Goal: Task Accomplishment & Management: Manage account settings

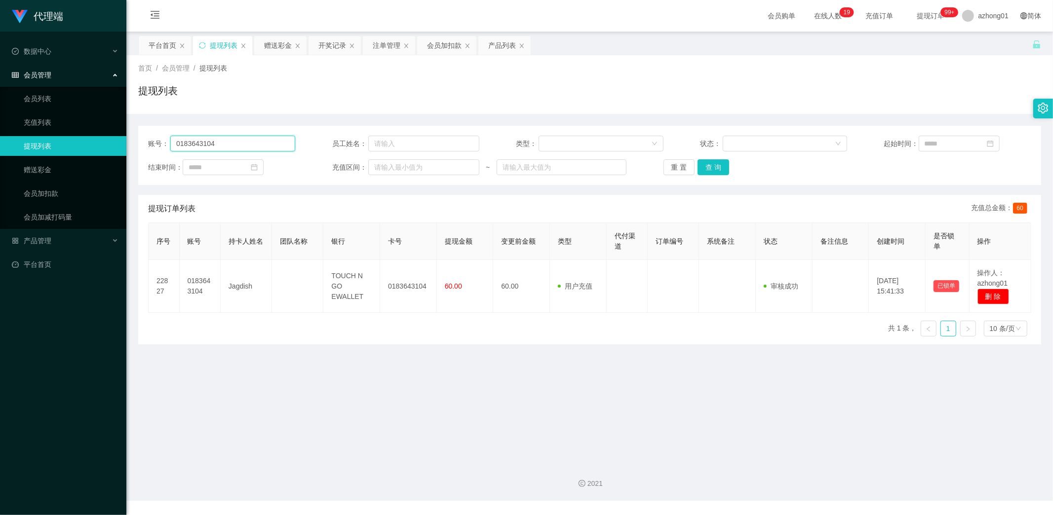
drag, startPoint x: 239, startPoint y: 142, endPoint x: 96, endPoint y: 142, distance: 143.2
click at [96, 142] on section "代理端 数据中心 会员管理 会员列表 充值列表 提现列表 赠送彩金 会员加扣款 会员加减打码量 产品管理 开奖记录 注单管理 产品列表 即时注单 产品预设置 …" at bounding box center [526, 250] width 1053 height 501
paste input "text"
click at [712, 168] on button "查 询" at bounding box center [714, 167] width 32 height 16
type input "0183643104"
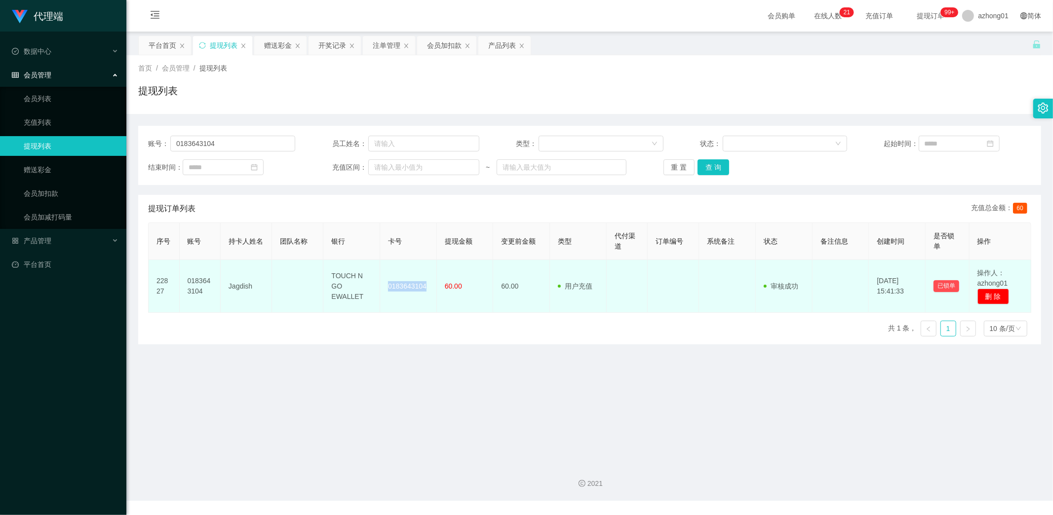
drag, startPoint x: 384, startPoint y: 288, endPoint x: 428, endPoint y: 291, distance: 44.1
click at [428, 291] on td "0183643104" at bounding box center [408, 286] width 57 height 53
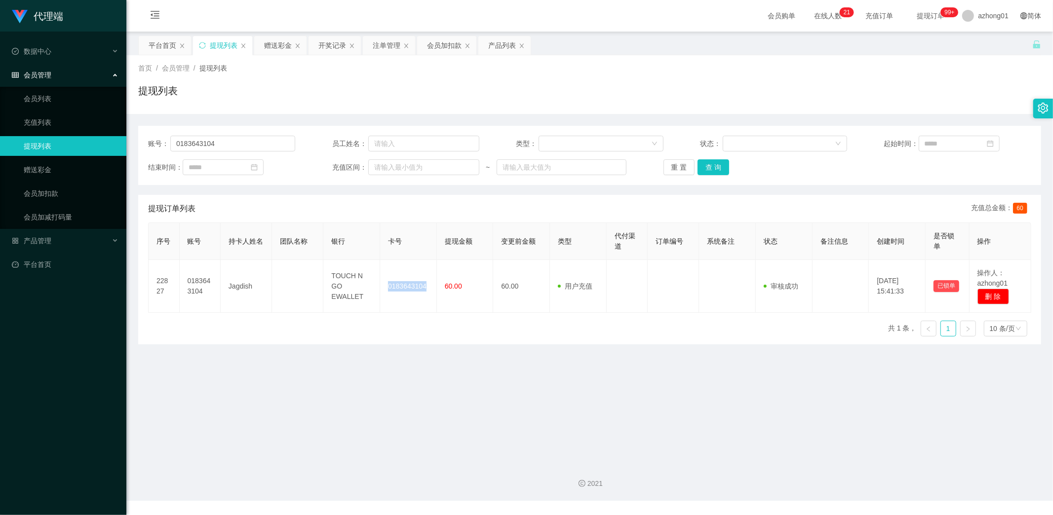
copy td "0183643104"
click at [444, 390] on main "关闭左侧 关闭右侧 关闭其它 刷新页面 平台首页 提现列表 赠送彩金 开奖记录 注单管理 会员加扣款 产品列表 首页 / 会员管理 / 提现列表 / 提现列表…" at bounding box center [589, 244] width 927 height 424
click at [57, 165] on link "赠送彩金" at bounding box center [71, 170] width 95 height 20
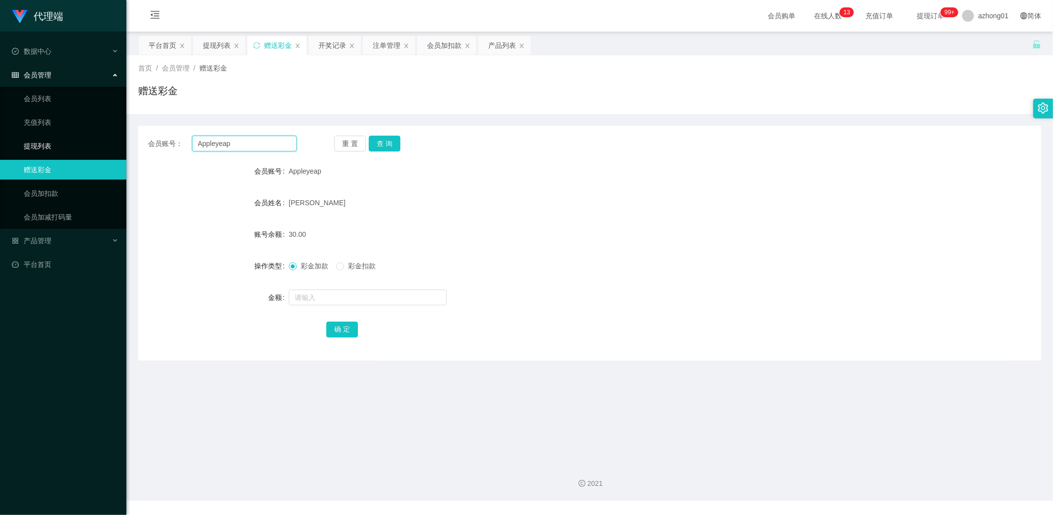
drag, startPoint x: 259, startPoint y: 146, endPoint x: 116, endPoint y: 143, distance: 142.7
click at [117, 143] on section "代理端 数据中心 会员管理 会员列表 充值列表 提现列表 赠送彩金 会员加扣款 会员加减打码量 产品管理 开奖记录 注单管理 产品列表 即时注单 产品预设置 …" at bounding box center [526, 250] width 1053 height 501
paste input "0183643104"
type input "0183643104"
click at [387, 140] on button "查 询" at bounding box center [385, 144] width 32 height 16
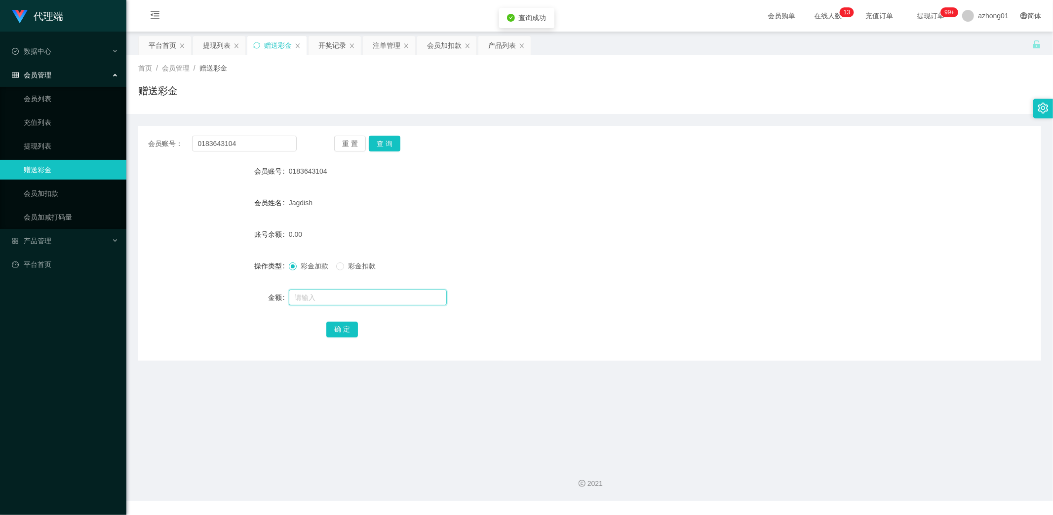
click at [350, 294] on input "text" at bounding box center [368, 298] width 158 height 16
type input "60"
click at [342, 329] on button "确 定" at bounding box center [342, 330] width 32 height 16
click at [45, 141] on link "提现列表" at bounding box center [71, 146] width 95 height 20
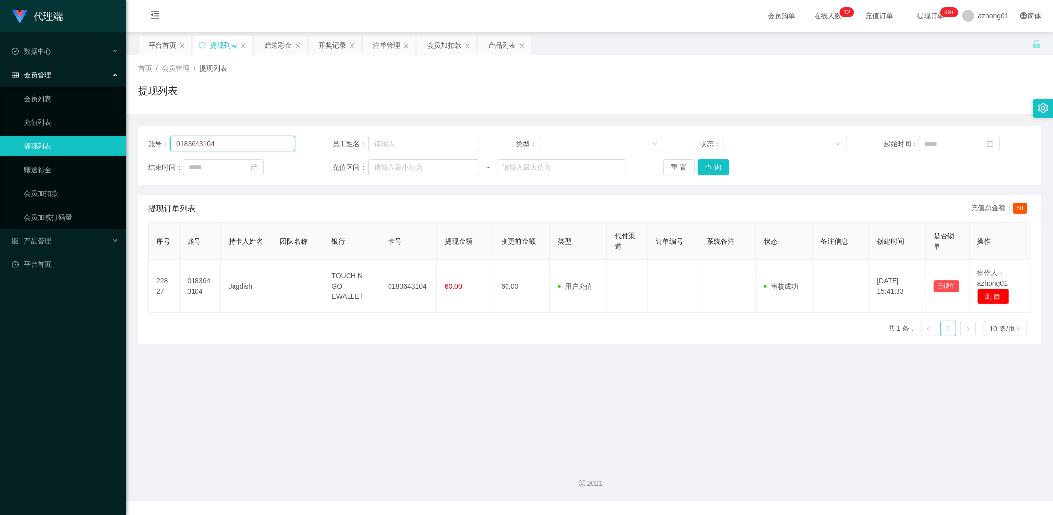
drag, startPoint x: 226, startPoint y: 145, endPoint x: 102, endPoint y: 139, distance: 124.1
click at [114, 140] on section "代理端 数据中心 会员管理 会员列表 充值列表 提现列表 赠送彩金 会员加扣款 会员加减打码量 产品管理 开奖记录 注单管理 产品列表 即时注单 产品预设置 …" at bounding box center [526, 250] width 1053 height 501
paste input "text"
click at [711, 166] on button "查 询" at bounding box center [714, 167] width 32 height 16
type input "0183643104"
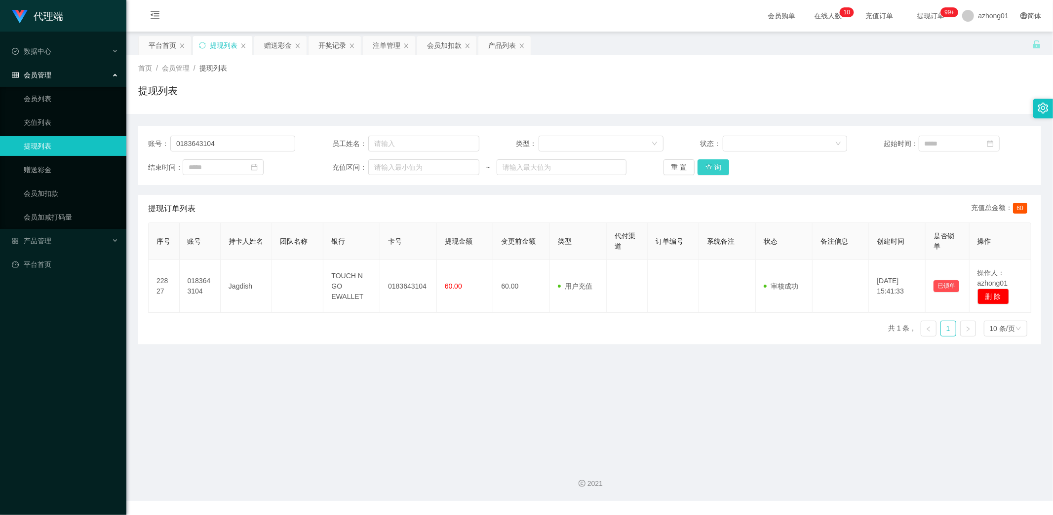
click at [714, 168] on button "查 询" at bounding box center [714, 167] width 32 height 16
drag, startPoint x: 204, startPoint y: 141, endPoint x: 0, endPoint y: 121, distance: 205.3
click at [0, 123] on section "代理端 数据中心 会员管理 会员列表 充值列表 提现列表 赠送彩金 会员加扣款 会员加减打码量 产品管理 开奖记录 注单管理 产品列表 即时注单 产品预设置 …" at bounding box center [526, 250] width 1053 height 501
click at [707, 166] on button "查 询" at bounding box center [714, 167] width 32 height 16
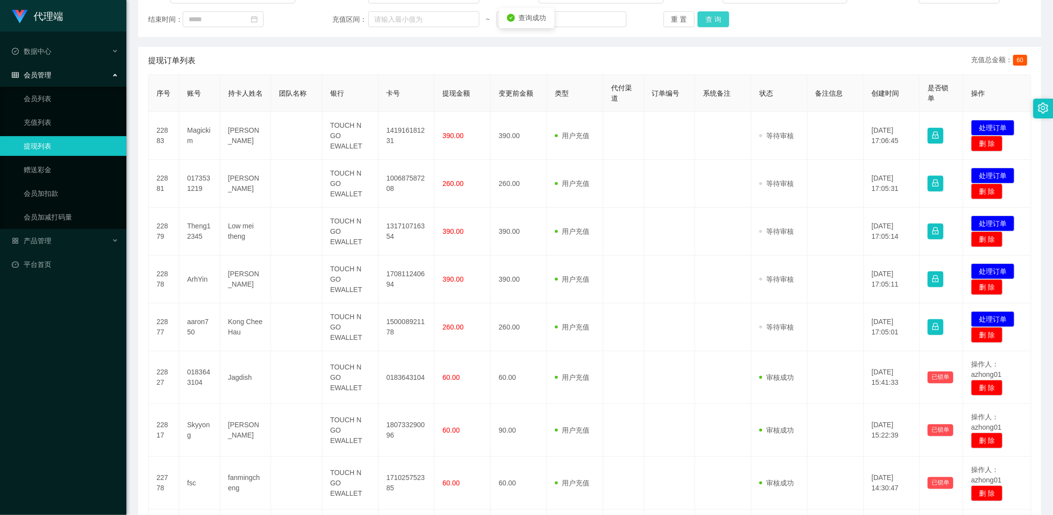
scroll to position [164, 0]
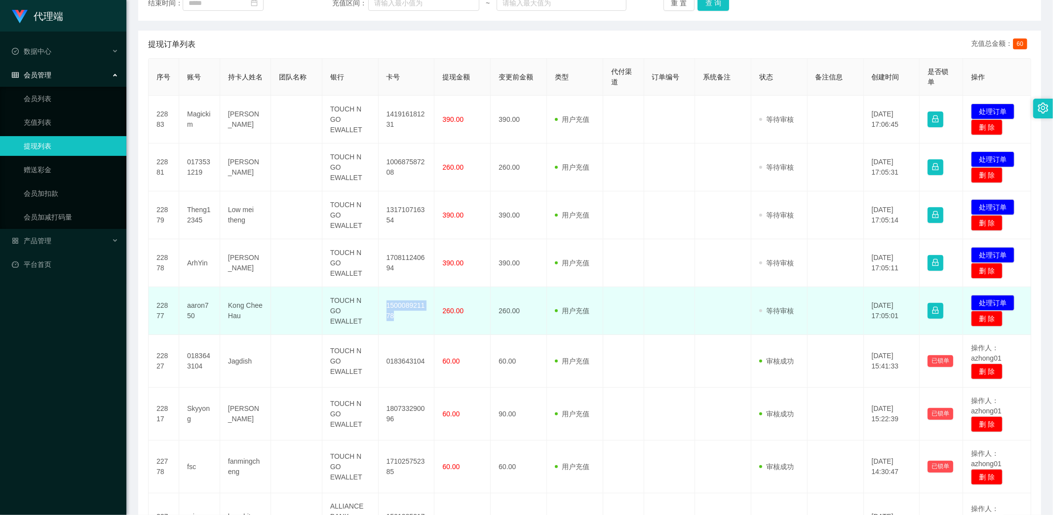
drag, startPoint x: 385, startPoint y: 303, endPoint x: 415, endPoint y: 323, distance: 36.3
click at [415, 323] on td "150008921178" at bounding box center [407, 311] width 56 height 48
copy td "150008921178"
click at [441, 325] on td "260.00" at bounding box center [462, 311] width 56 height 48
click at [980, 301] on button "处理订单" at bounding box center [992, 303] width 43 height 16
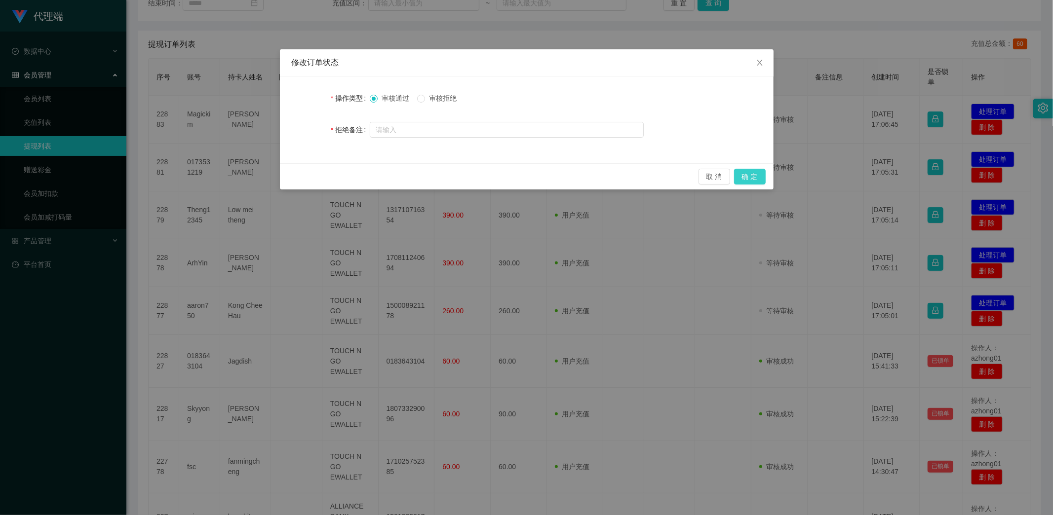
click at [751, 175] on button "确 定" at bounding box center [750, 177] width 32 height 16
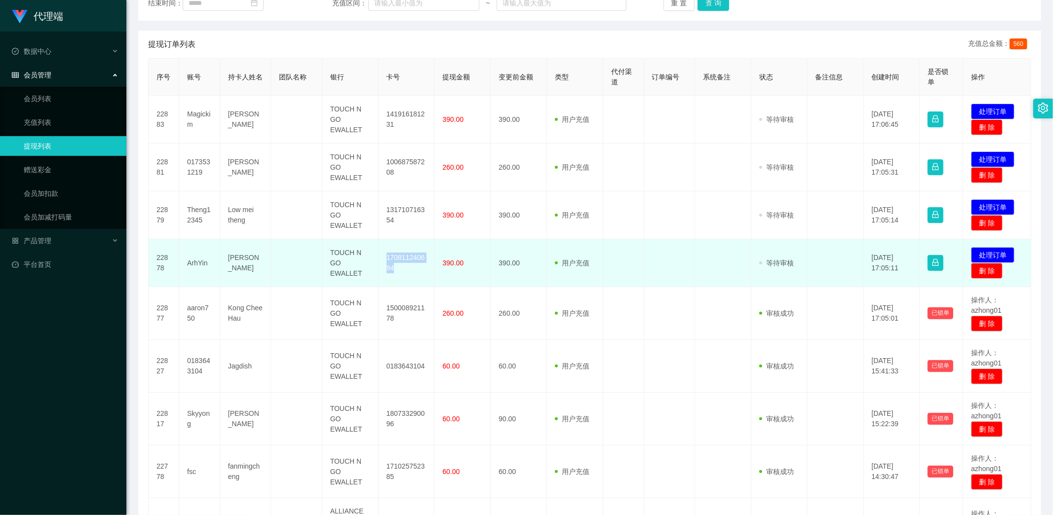
drag, startPoint x: 382, startPoint y: 254, endPoint x: 421, endPoint y: 274, distance: 43.7
click at [421, 274] on td "170811240694" at bounding box center [407, 263] width 56 height 48
copy td "170811240694"
click at [986, 247] on button "处理订单" at bounding box center [992, 255] width 43 height 16
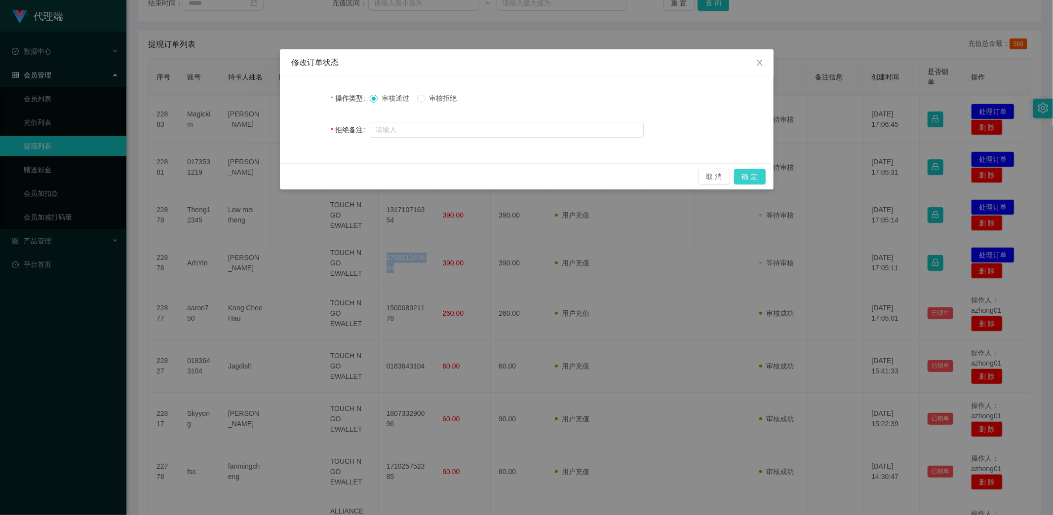
click at [753, 175] on button "确 定" at bounding box center [750, 177] width 32 height 16
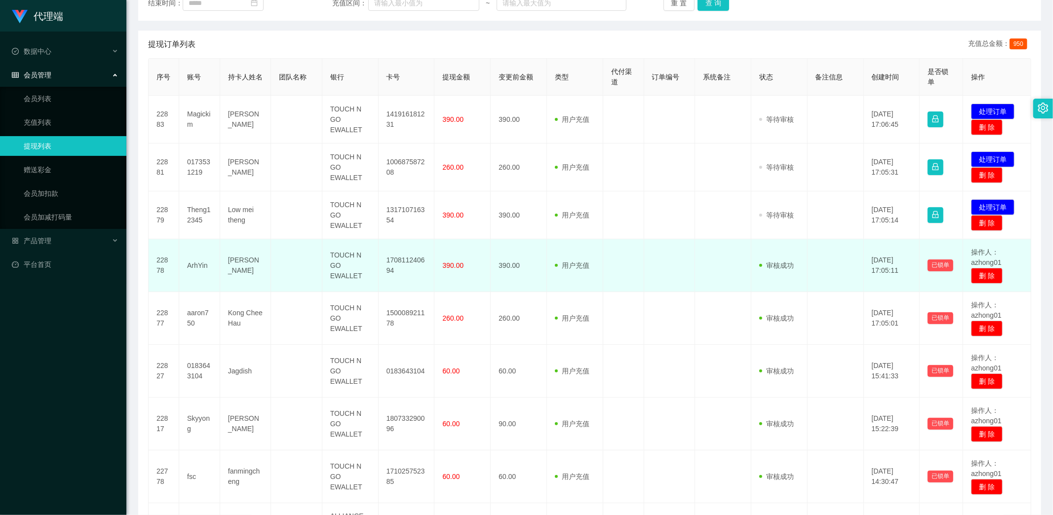
click at [599, 282] on td "用户充值 人工扣款" at bounding box center [575, 265] width 56 height 53
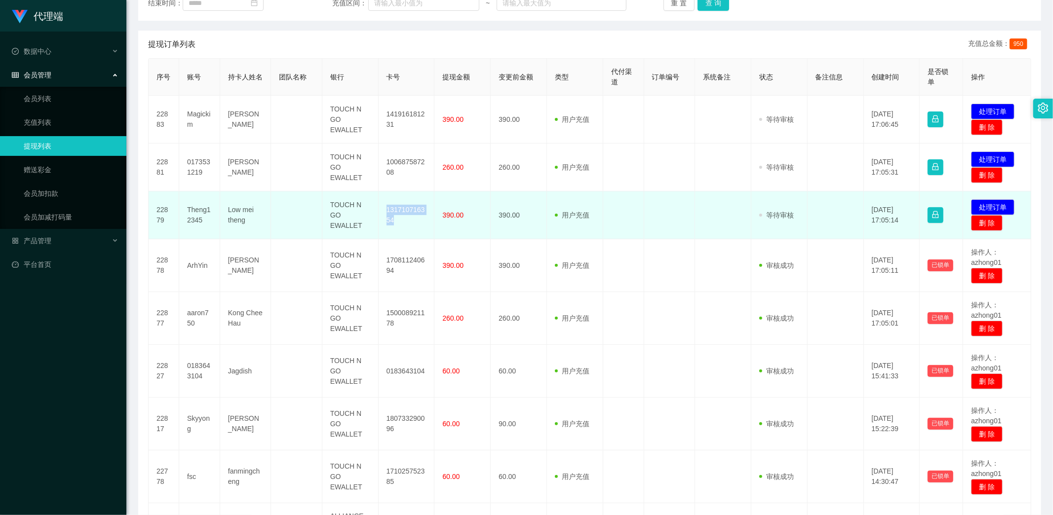
drag, startPoint x: 379, startPoint y: 208, endPoint x: 413, endPoint y: 223, distance: 37.3
click at [413, 223] on td "131710716354" at bounding box center [407, 216] width 56 height 48
copy td "131710716354"
click at [983, 201] on button "处理订单" at bounding box center [992, 207] width 43 height 16
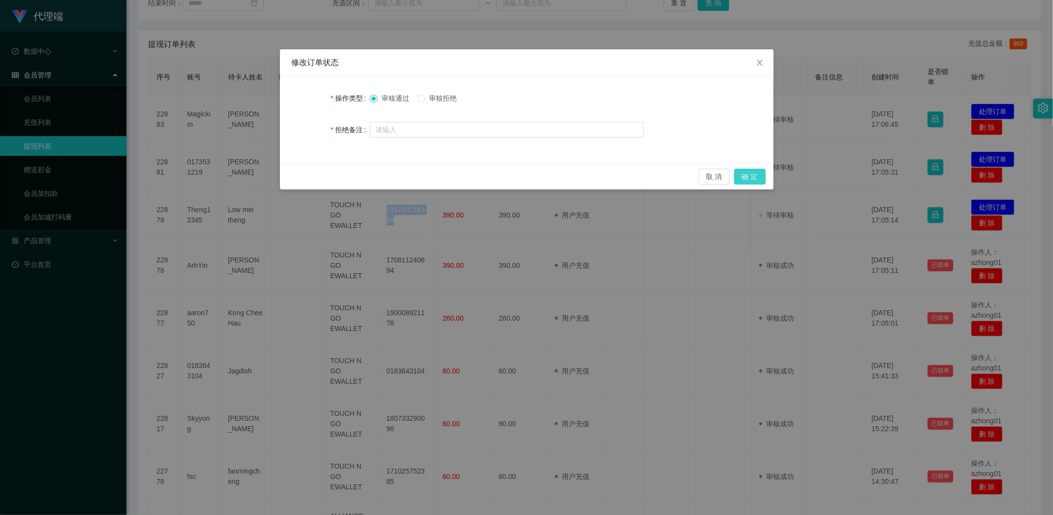
click at [762, 173] on button "确 定" at bounding box center [750, 177] width 32 height 16
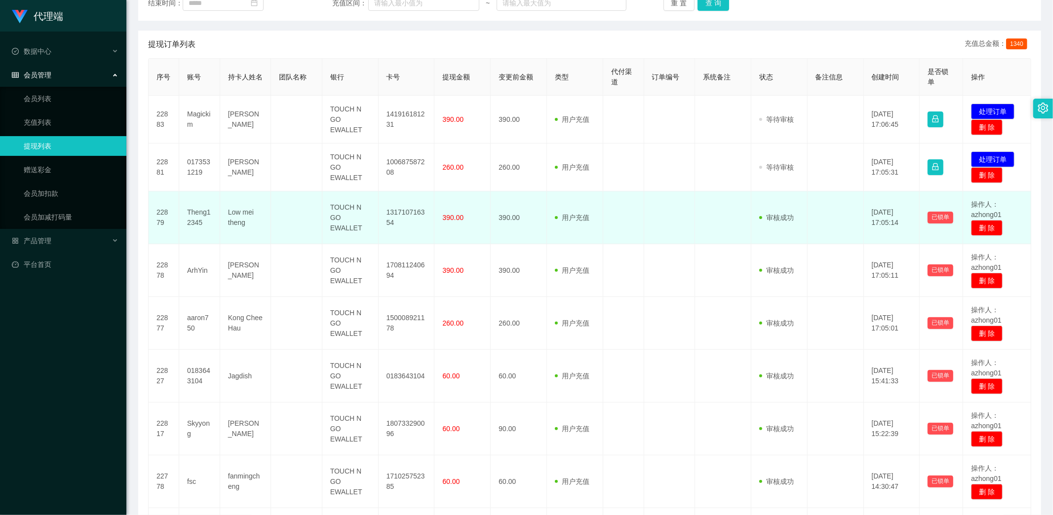
click at [487, 240] on td "390.00" at bounding box center [462, 218] width 56 height 53
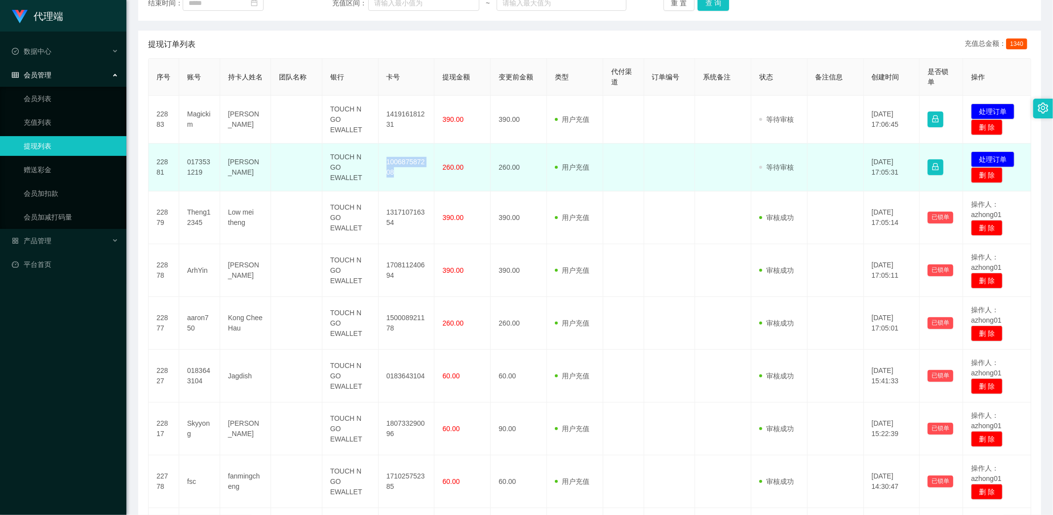
drag, startPoint x: 383, startPoint y: 160, endPoint x: 416, endPoint y: 175, distance: 36.4
click at [416, 175] on td "100687587208" at bounding box center [407, 168] width 56 height 48
copy td "100687587208"
click at [989, 159] on button "处理订单" at bounding box center [992, 160] width 43 height 16
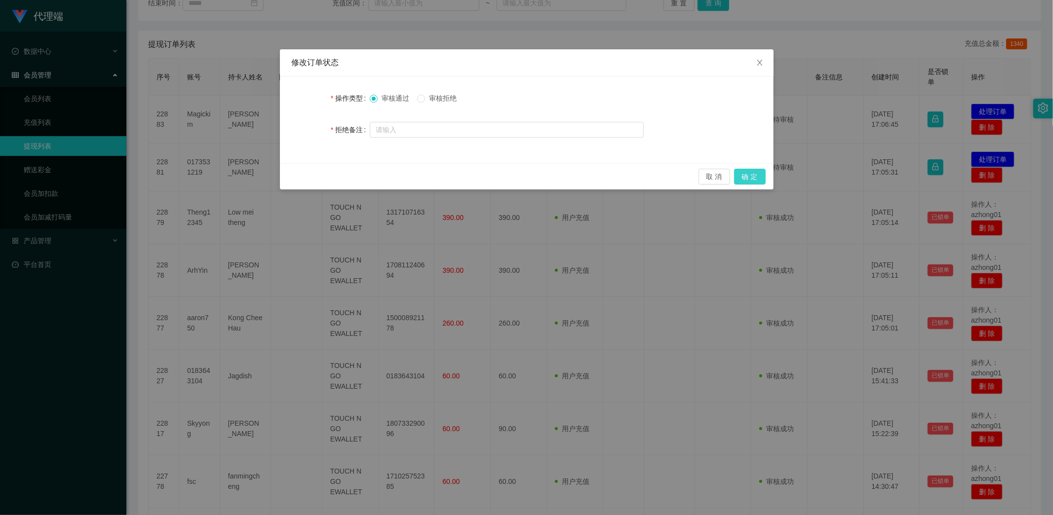
click at [757, 178] on button "确 定" at bounding box center [750, 177] width 32 height 16
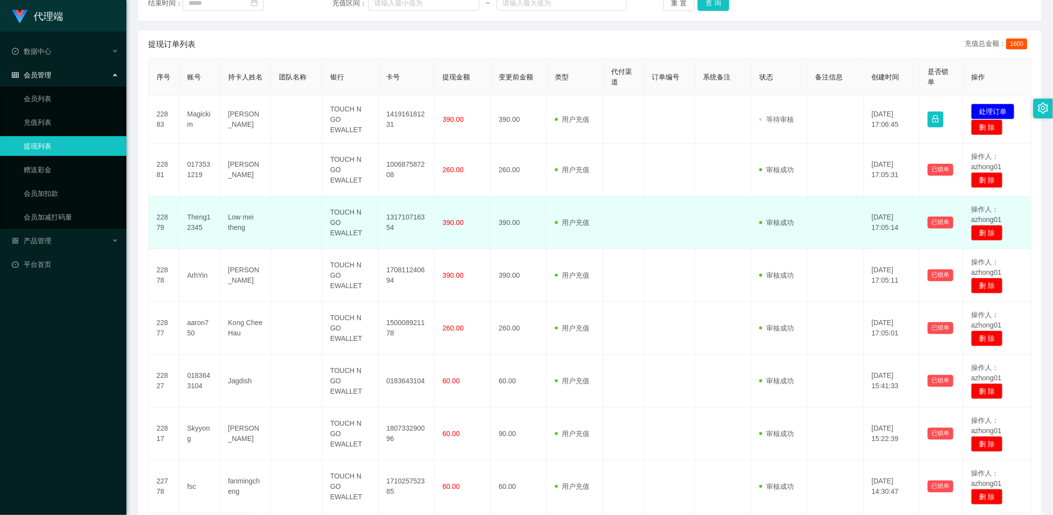
click at [494, 200] on td "390.00" at bounding box center [519, 222] width 56 height 53
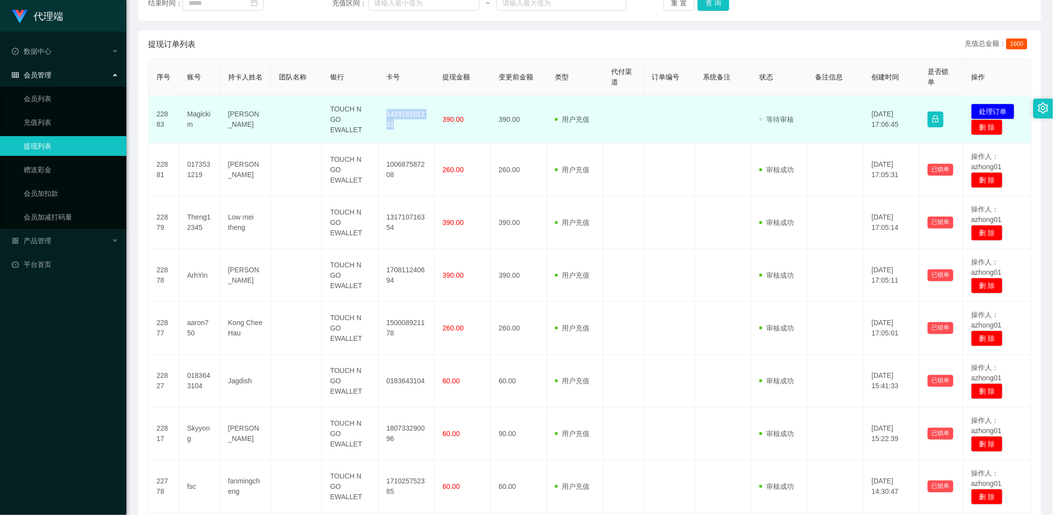
drag, startPoint x: 382, startPoint y: 113, endPoint x: 407, endPoint y: 129, distance: 30.4
click at [407, 129] on td "141916181231" at bounding box center [407, 120] width 56 height 48
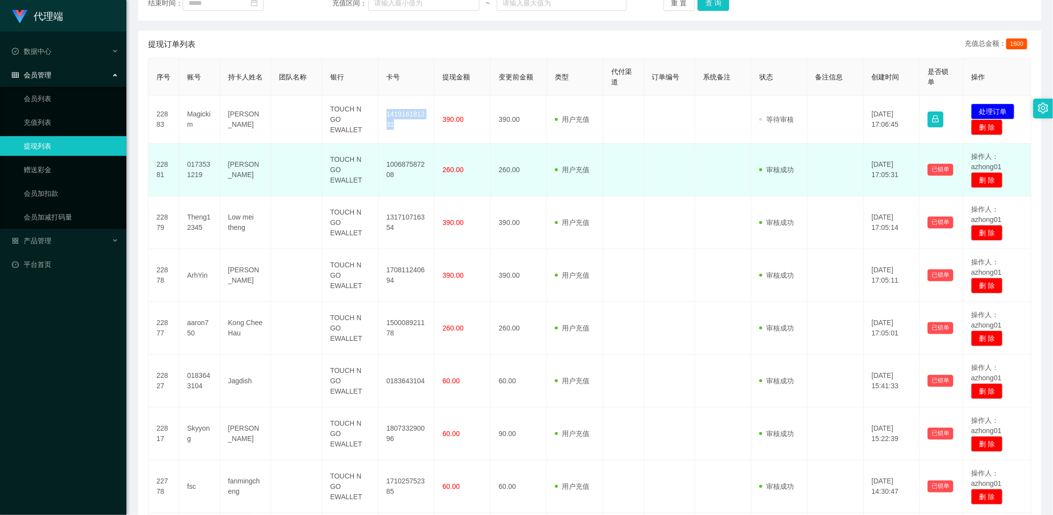
copy td "141916181231"
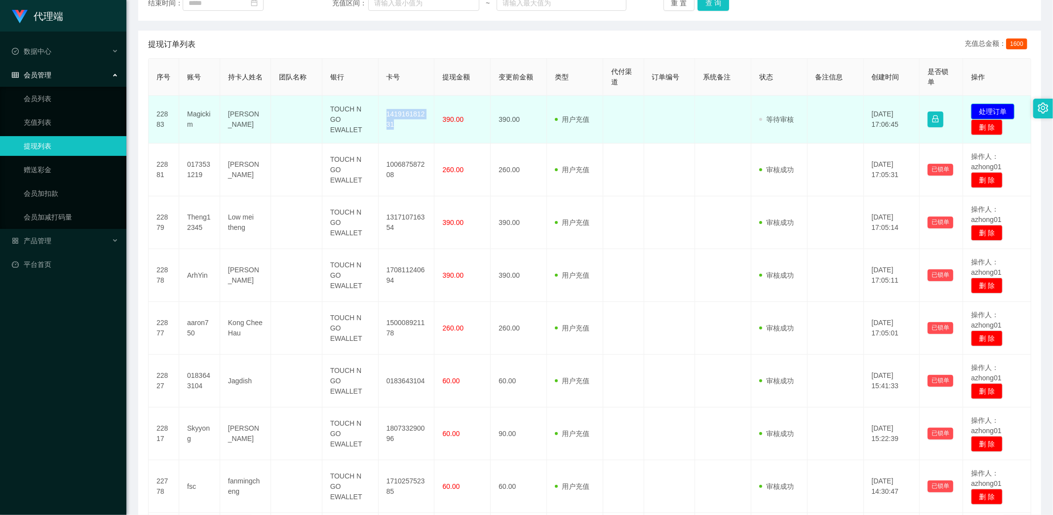
click at [979, 111] on button "处理订单" at bounding box center [992, 112] width 43 height 16
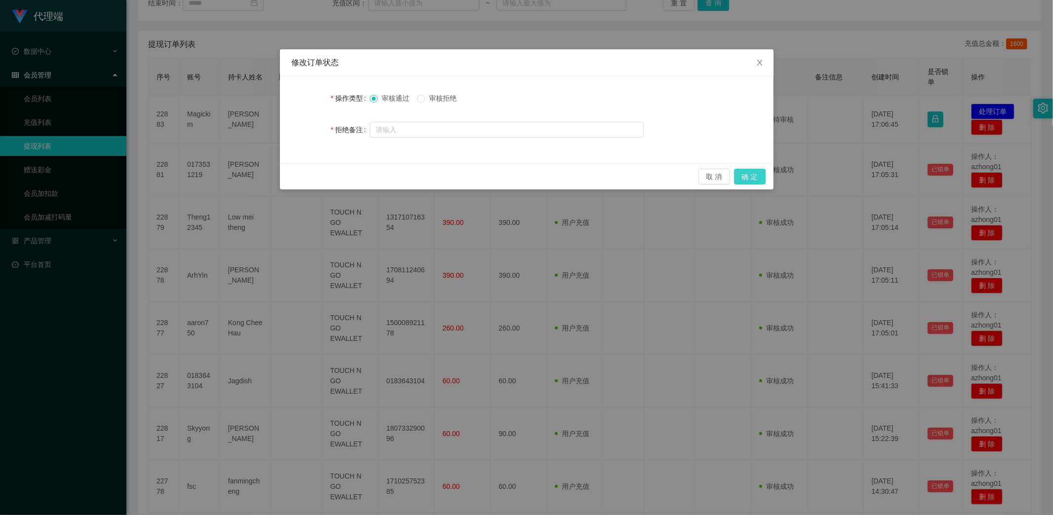
click at [753, 173] on button "确 定" at bounding box center [750, 177] width 32 height 16
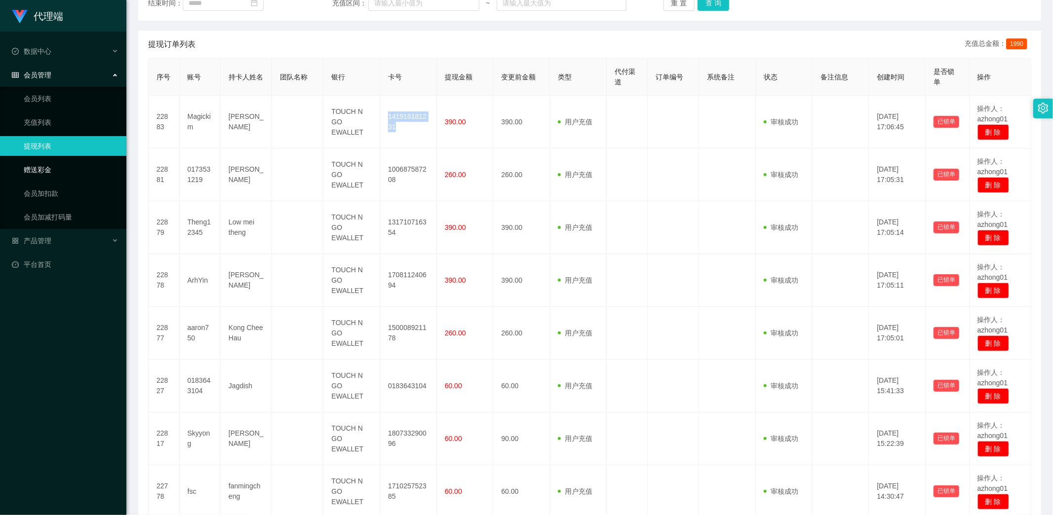
click at [32, 165] on link "赠送彩金" at bounding box center [71, 170] width 95 height 20
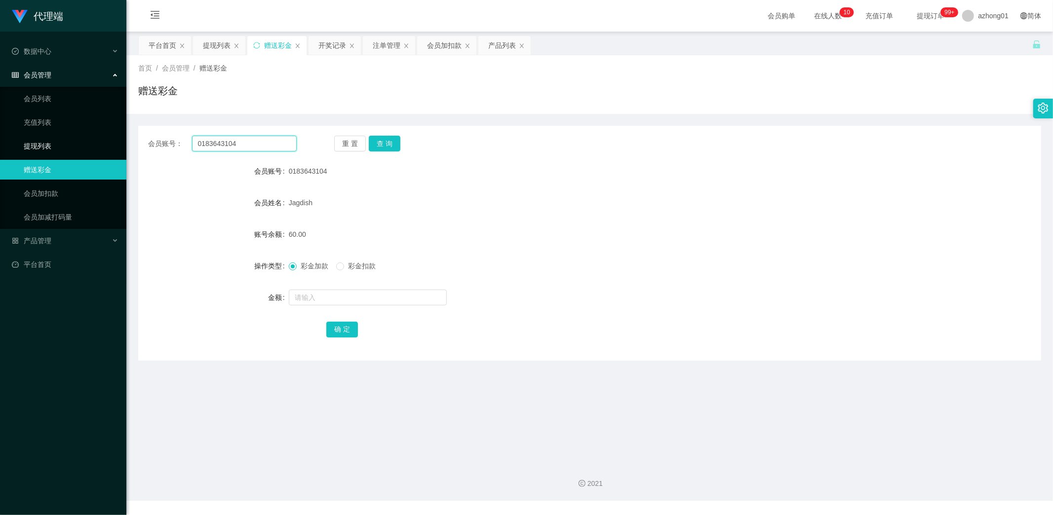
drag, startPoint x: 247, startPoint y: 144, endPoint x: 115, endPoint y: 137, distance: 132.5
click at [115, 137] on section "代理端 数据中心 会员管理 会员列表 充值列表 提现列表 赠送彩金 会员加扣款 会员加减打码量 产品管理 开奖记录 注单管理 产品列表 即时注单 产品预设置 …" at bounding box center [526, 250] width 1053 height 501
paste input "neko0827"
type input "neko0827"
click at [380, 147] on button "查 询" at bounding box center [385, 144] width 32 height 16
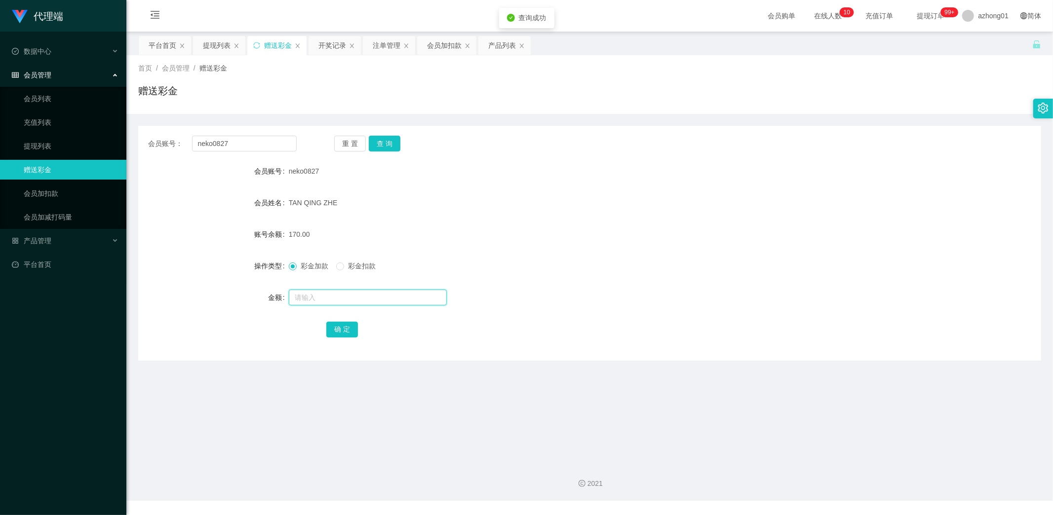
click at [323, 299] on input "text" at bounding box center [368, 298] width 158 height 16
type input "330"
click at [344, 325] on button "确 定" at bounding box center [342, 330] width 32 height 16
click at [48, 144] on link "提现列表" at bounding box center [71, 146] width 95 height 20
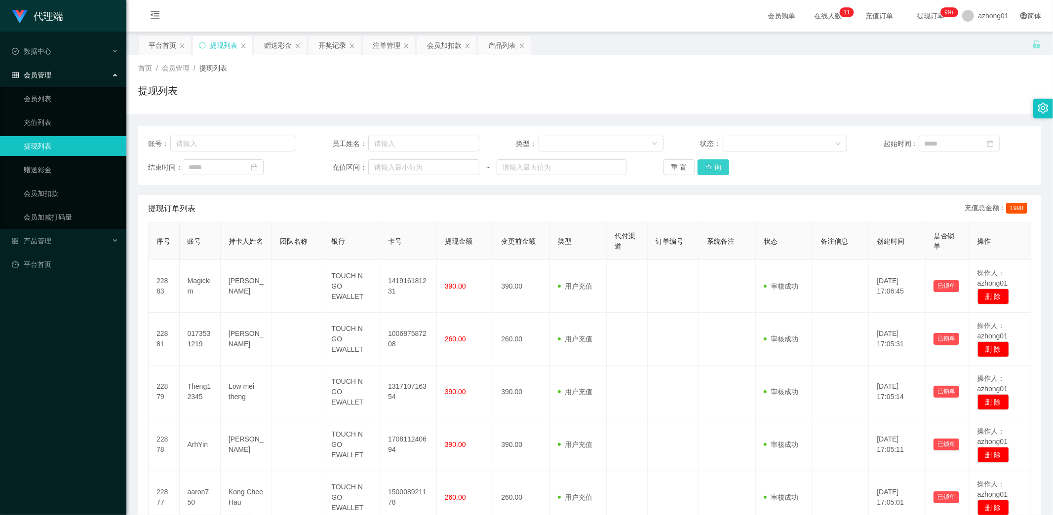
click at [713, 165] on button "查 询" at bounding box center [714, 167] width 32 height 16
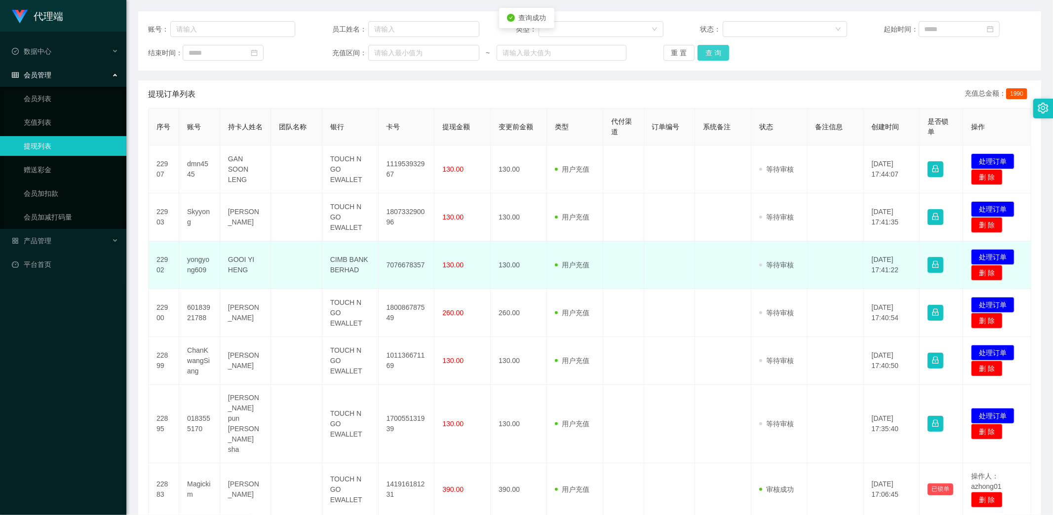
scroll to position [164, 0]
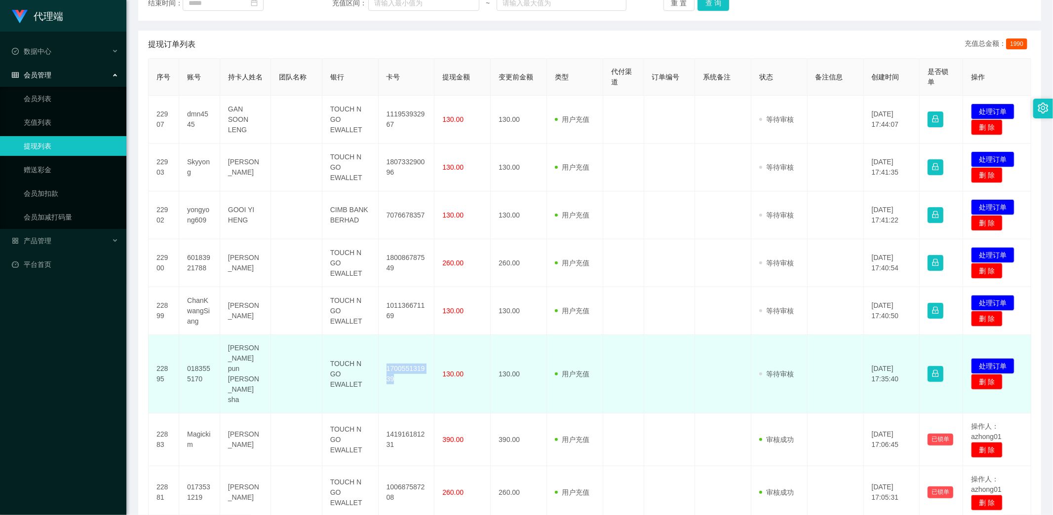
drag, startPoint x: 385, startPoint y: 355, endPoint x: 407, endPoint y: 373, distance: 28.1
click at [407, 373] on td "170055131939" at bounding box center [407, 374] width 56 height 78
copy td "170055131939"
click at [534, 376] on td "130.00" at bounding box center [519, 374] width 56 height 78
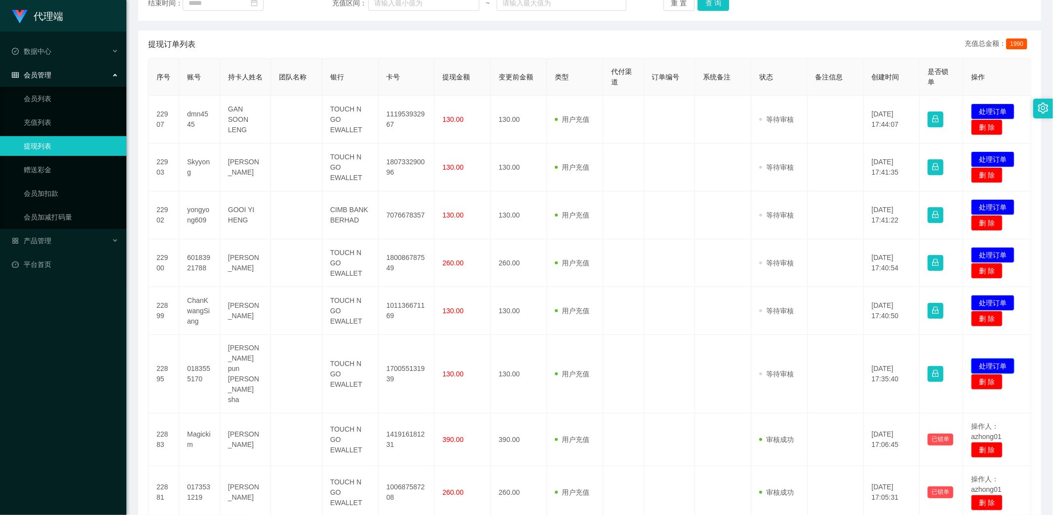
drag, startPoint x: 985, startPoint y: 349, endPoint x: 959, endPoint y: 346, distance: 26.8
click at [985, 358] on button "处理订单" at bounding box center [992, 366] width 43 height 16
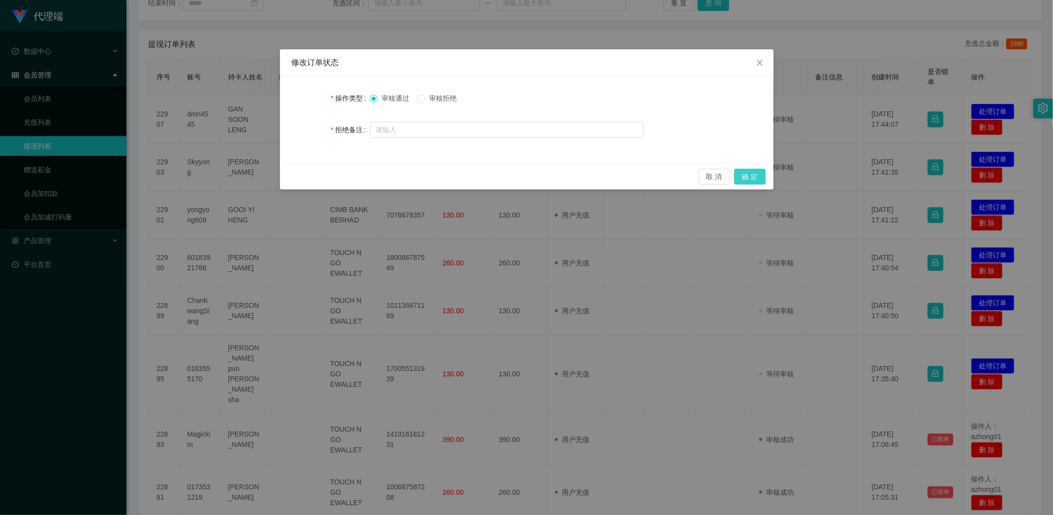
click at [748, 179] on button "确 定" at bounding box center [750, 177] width 32 height 16
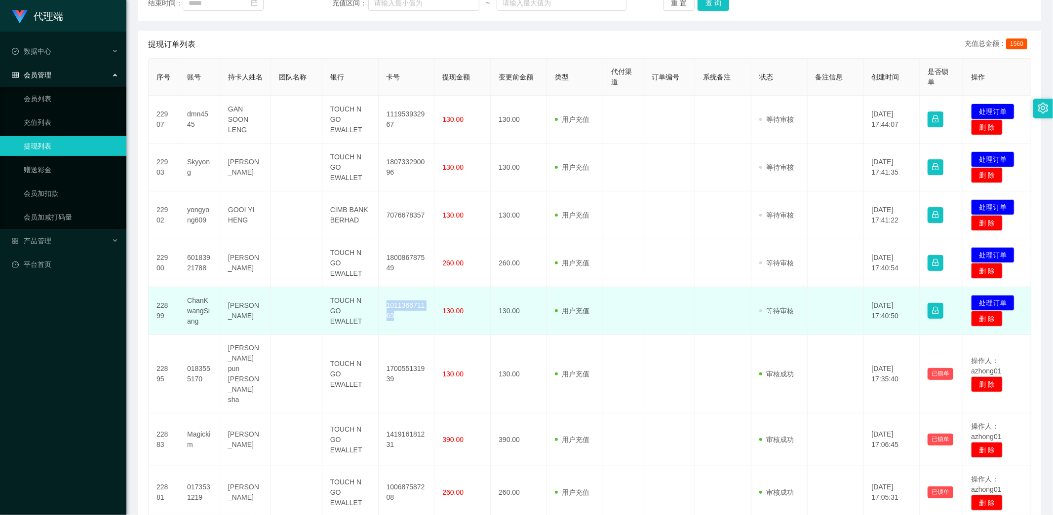
drag, startPoint x: 384, startPoint y: 301, endPoint x: 408, endPoint y: 318, distance: 29.4
click at [408, 318] on td "101136671169" at bounding box center [407, 311] width 56 height 48
copy td "101136671169"
click at [981, 301] on button "处理订单" at bounding box center [992, 303] width 43 height 16
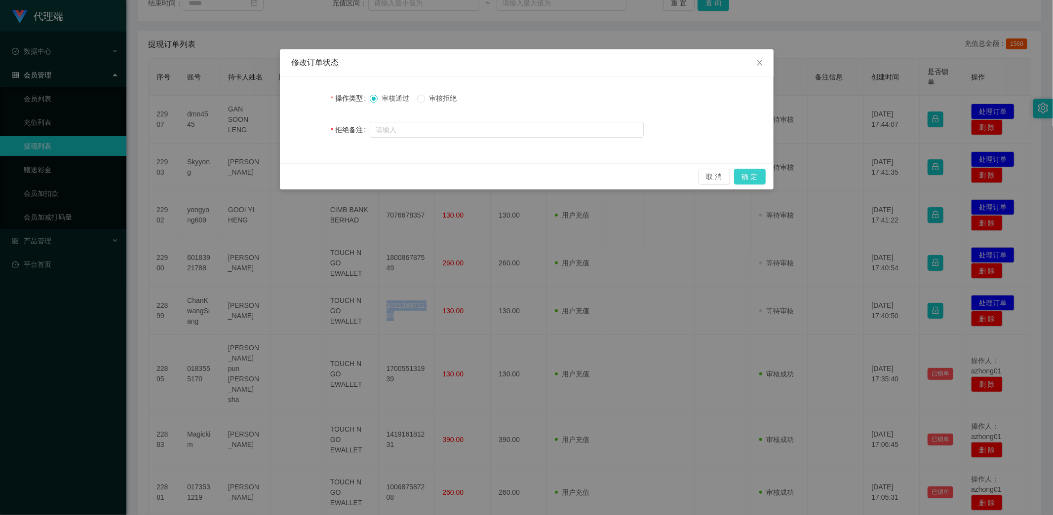
click at [752, 175] on button "确 定" at bounding box center [750, 177] width 32 height 16
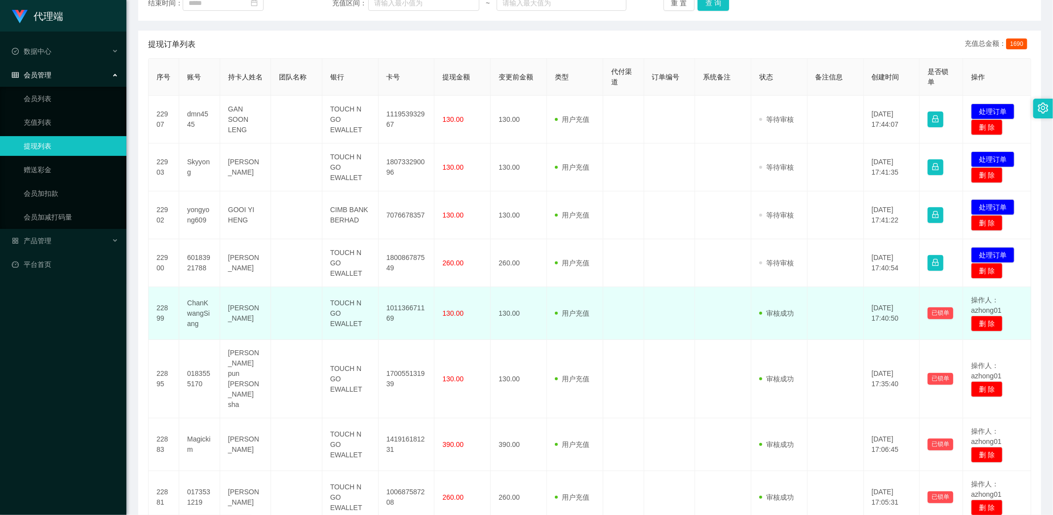
click at [472, 332] on td "130.00" at bounding box center [462, 313] width 56 height 53
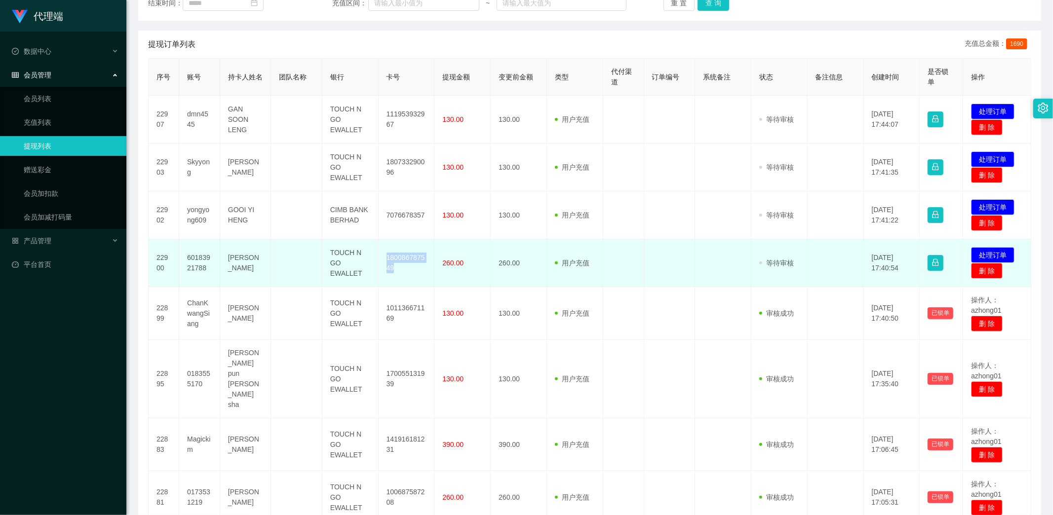
drag, startPoint x: 384, startPoint y: 255, endPoint x: 418, endPoint y: 273, distance: 38.0
click at [418, 273] on td "180086787549" at bounding box center [407, 263] width 56 height 48
copy td "180086787549"
click at [988, 253] on button "处理订单" at bounding box center [992, 255] width 43 height 16
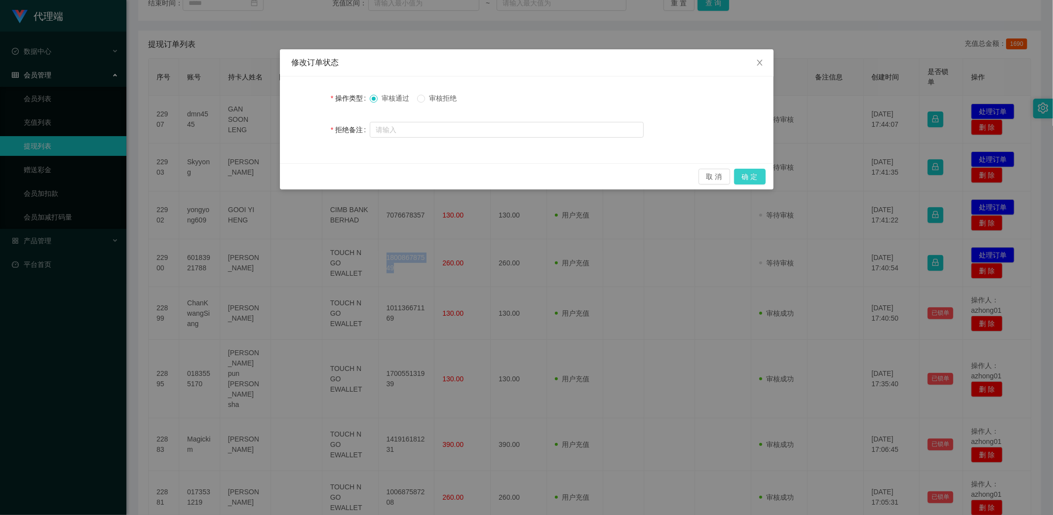
drag, startPoint x: 753, startPoint y: 173, endPoint x: 758, endPoint y: 178, distance: 6.6
click at [753, 174] on button "确 定" at bounding box center [750, 177] width 32 height 16
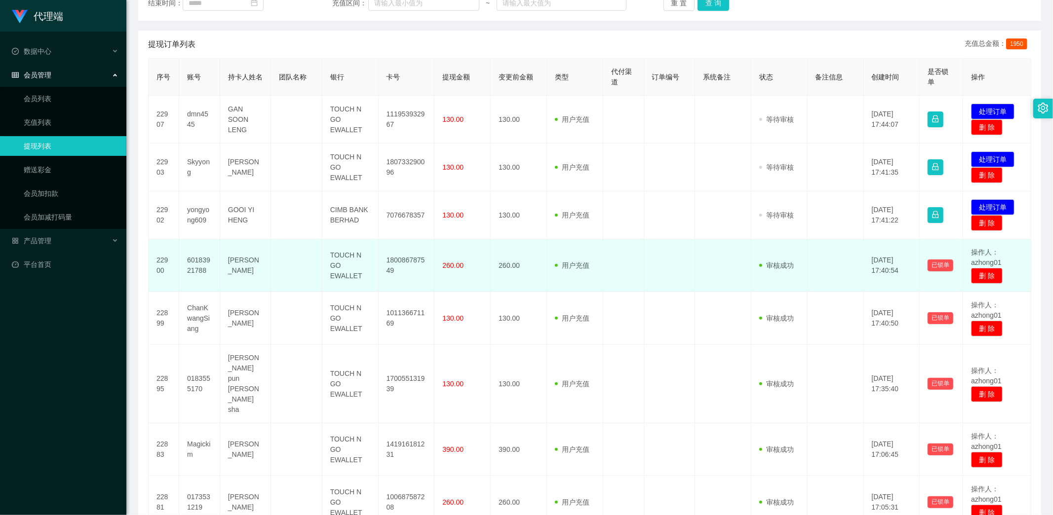
click at [454, 289] on td "260.00" at bounding box center [462, 265] width 56 height 53
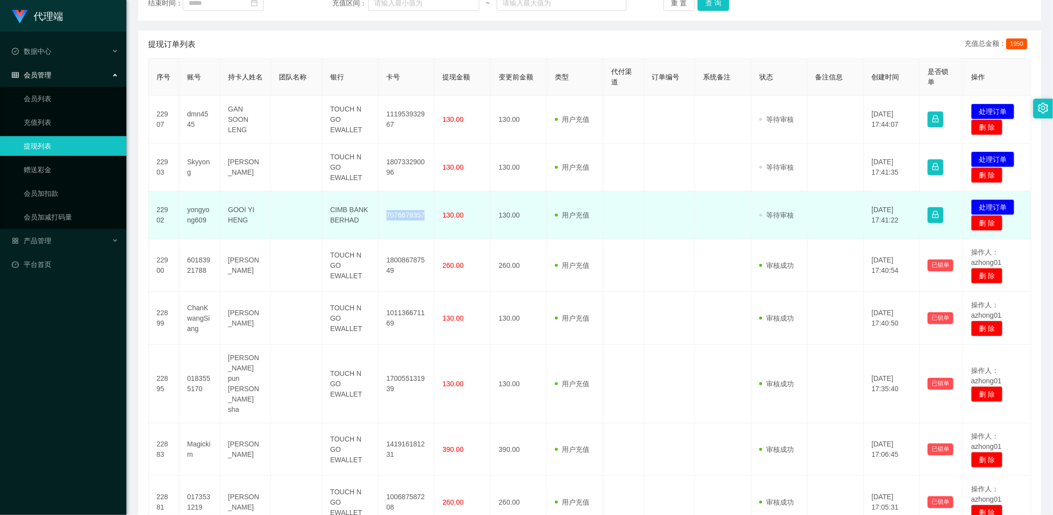
drag, startPoint x: 382, startPoint y: 210, endPoint x: 433, endPoint y: 220, distance: 52.8
click at [433, 220] on tr "22902 yongyong609 GOOI YI HENG CIMB BANK BERHAD 7076678357 130.00 130.00 用户充值 人…" at bounding box center [590, 216] width 883 height 48
copy td "7076678357"
click at [992, 208] on button "处理订单" at bounding box center [992, 207] width 43 height 16
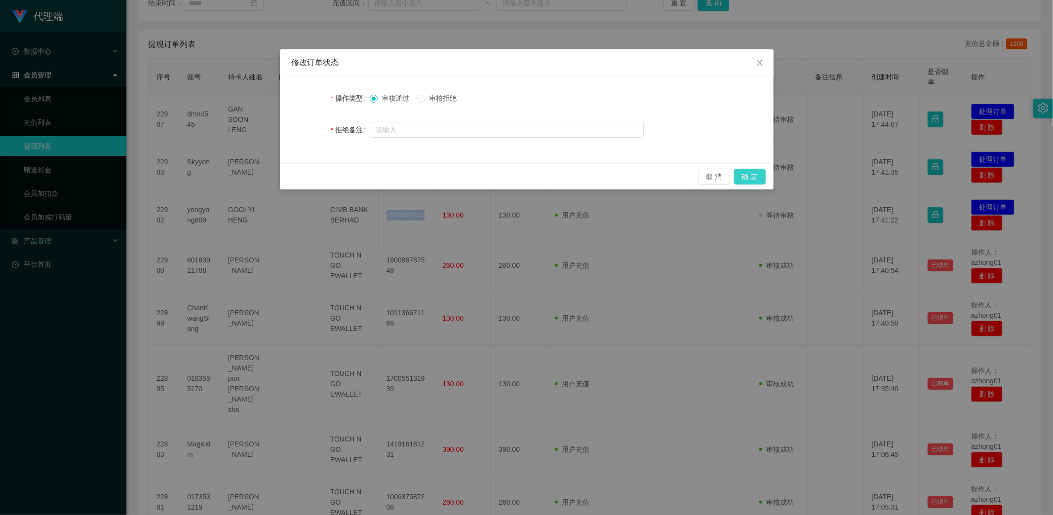
click at [749, 172] on button "确 定" at bounding box center [750, 177] width 32 height 16
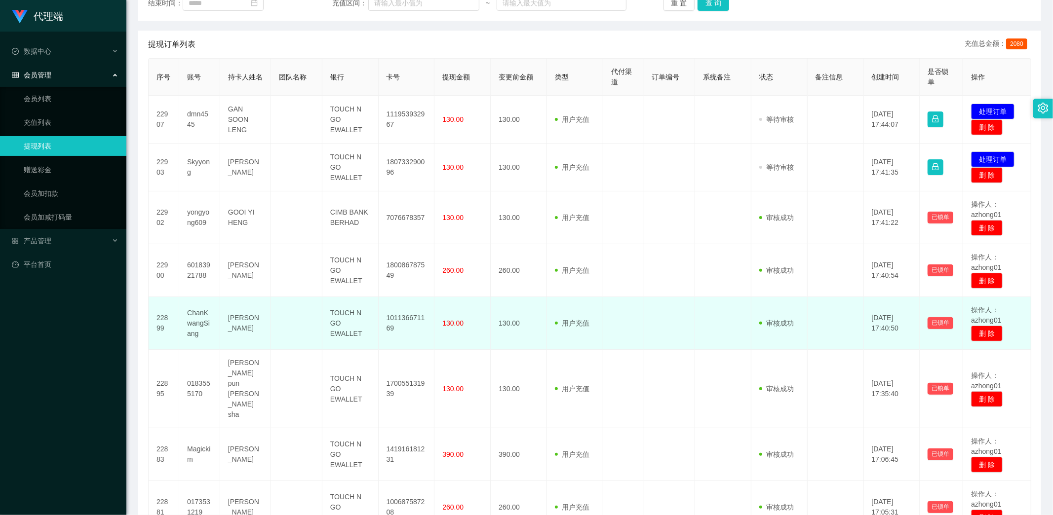
click at [551, 329] on td "用户充值 人工扣款" at bounding box center [575, 323] width 56 height 53
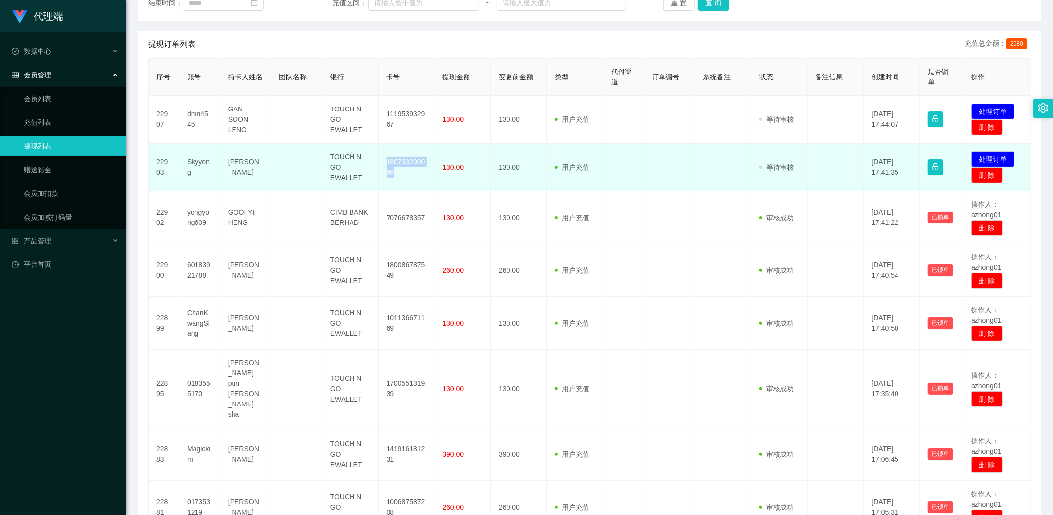
drag, startPoint x: 383, startPoint y: 158, endPoint x: 410, endPoint y: 176, distance: 32.2
click at [410, 176] on td "180733290096" at bounding box center [407, 168] width 56 height 48
click at [985, 158] on button "处理订单" at bounding box center [992, 160] width 43 height 16
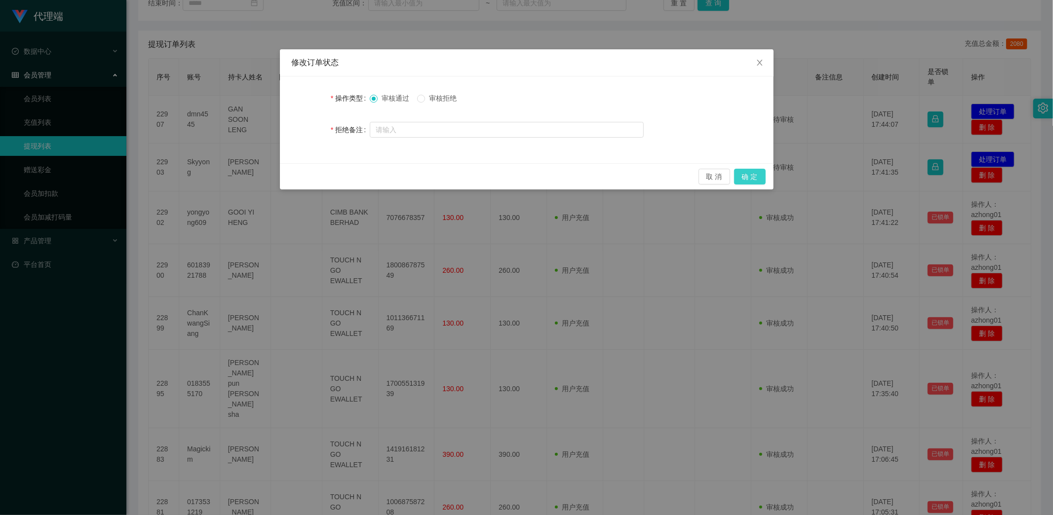
click at [752, 175] on button "确 定" at bounding box center [750, 177] width 32 height 16
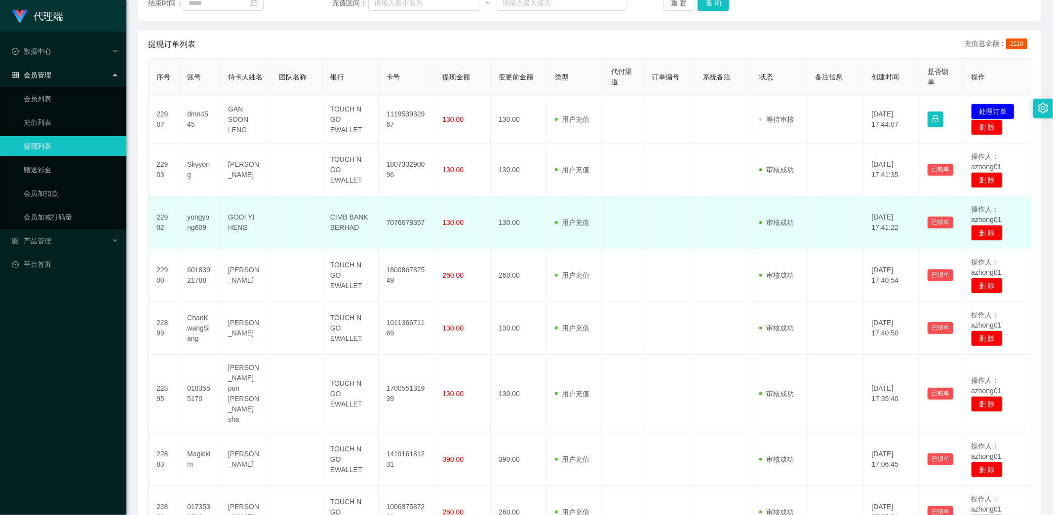
click at [452, 242] on td "130.00" at bounding box center [462, 222] width 56 height 53
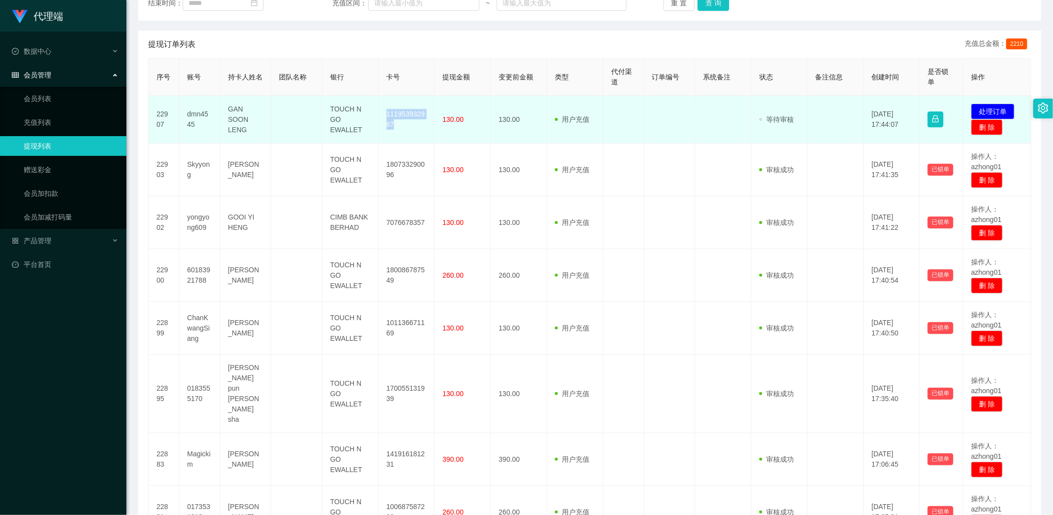
drag, startPoint x: 381, startPoint y: 112, endPoint x: 413, endPoint y: 126, distance: 35.1
click at [413, 126] on td "111953932967" at bounding box center [407, 120] width 56 height 48
click at [996, 106] on button "处理订单" at bounding box center [992, 112] width 43 height 16
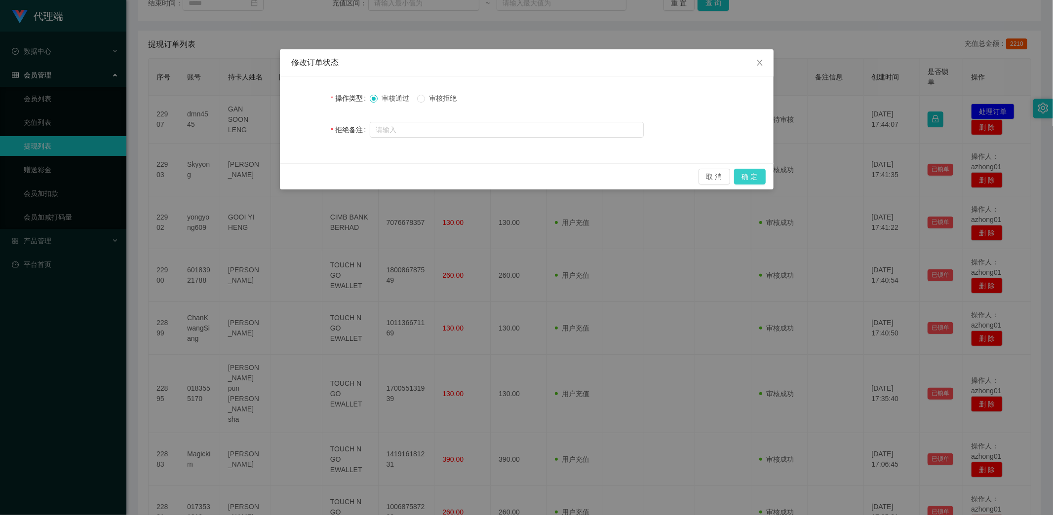
click at [739, 177] on button "确 定" at bounding box center [750, 177] width 32 height 16
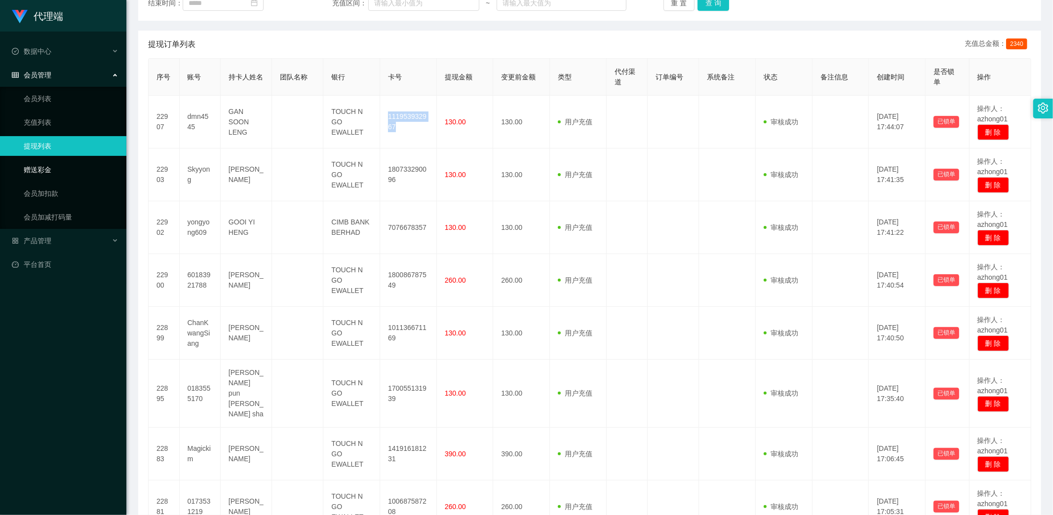
click at [47, 170] on link "赠送彩金" at bounding box center [71, 170] width 95 height 20
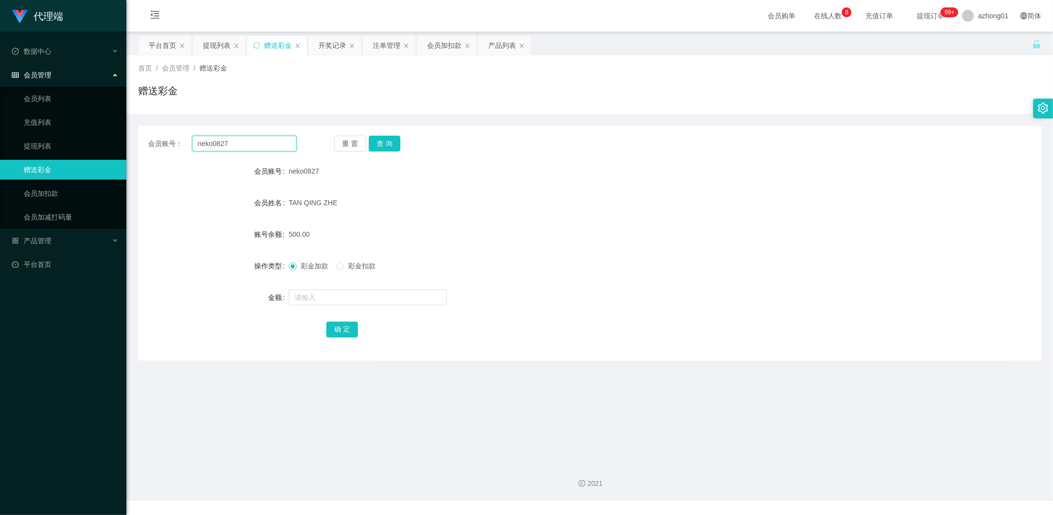
drag, startPoint x: 270, startPoint y: 142, endPoint x: 130, endPoint y: 148, distance: 139.9
click at [131, 147] on main "关闭左侧 关闭右侧 关闭其它 刷新页面 平台首页 提现列表 赠送彩金 开奖记录 注单管理 会员加扣款 产品列表 首页 / 会员管理 / 赠送彩金 / 赠送彩金…" at bounding box center [589, 244] width 927 height 424
paste input "0183643104"
type input "0183643104"
click at [393, 140] on button "查 询" at bounding box center [385, 144] width 32 height 16
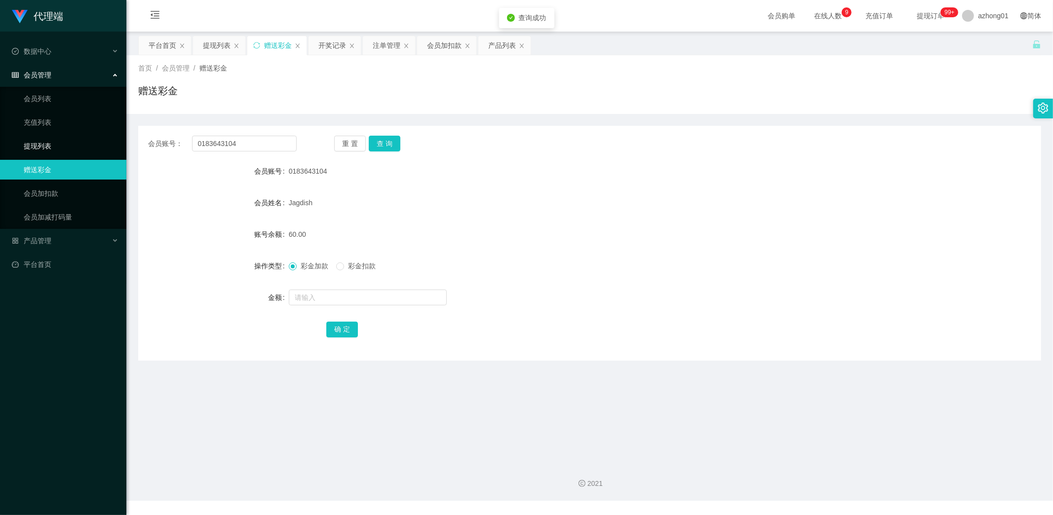
click at [43, 145] on link "提现列表" at bounding box center [71, 146] width 95 height 20
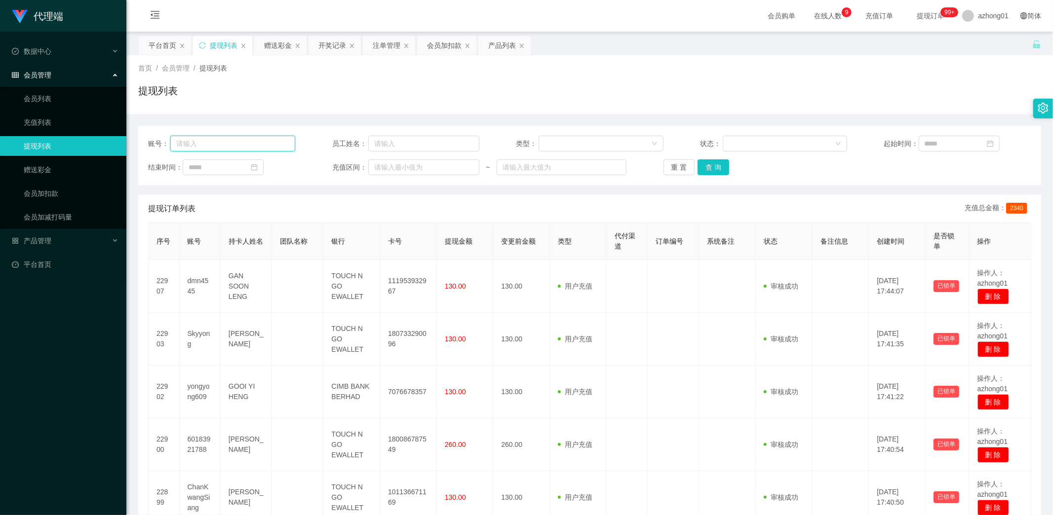
click at [228, 146] on input "text" at bounding box center [232, 144] width 125 height 16
paste input "0183643104"
click at [714, 162] on button "查 询" at bounding box center [714, 167] width 32 height 16
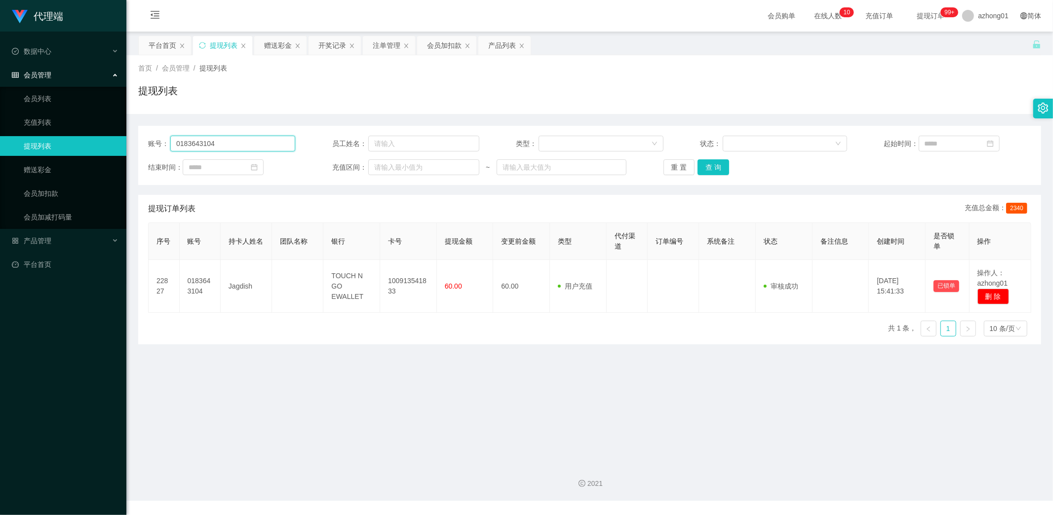
drag, startPoint x: 233, startPoint y: 140, endPoint x: 139, endPoint y: 141, distance: 94.3
click at [139, 141] on div "账号： 0183643104 员工姓名： 类型： 状态： 起始时间： 结束时间： 充值区间： ~ 重 置 查 询" at bounding box center [589, 155] width 903 height 59
paste input "Skyyong"
click at [718, 168] on button "查 询" at bounding box center [714, 167] width 32 height 16
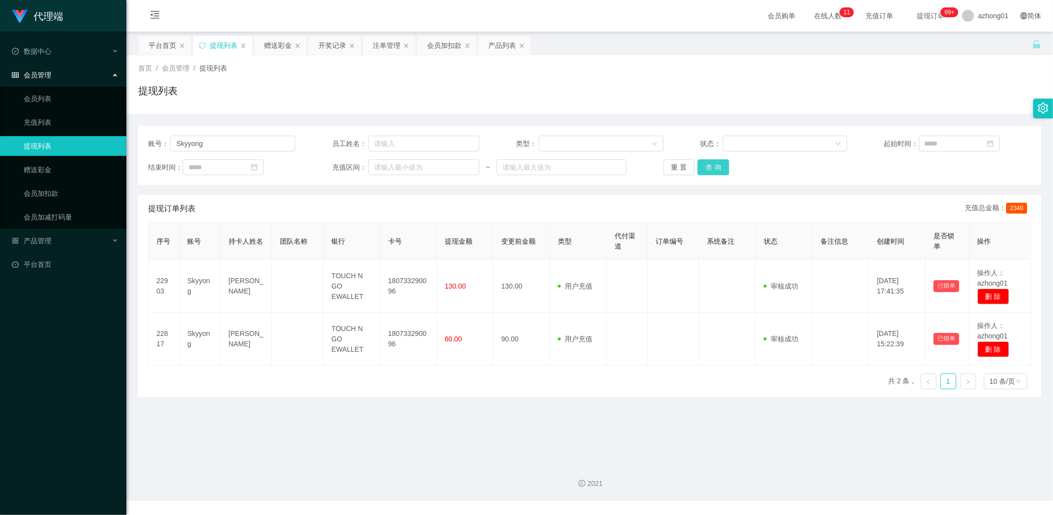
click at [715, 164] on button "查 询" at bounding box center [714, 167] width 32 height 16
drag, startPoint x: 213, startPoint y: 391, endPoint x: 218, endPoint y: 383, distance: 10.4
click at [213, 391] on div "序号 账号 持卡人姓名 团队名称 银行 卡号 提现金额 变更前金额 类型 代付渠道 订单编号 系统备注 状态 备注信息 创建时间 是否锁单 操作 22903 …" at bounding box center [589, 310] width 883 height 175
drag, startPoint x: 229, startPoint y: 143, endPoint x: 109, endPoint y: 141, distance: 120.5
click at [107, 141] on section "代理端 数据中心 会员管理 会员列表 充值列表 提现列表 赠送彩金 会员加扣款 会员加减打码量 产品管理 开奖记录 注单管理 产品列表 即时注单 产品预设置 …" at bounding box center [526, 250] width 1053 height 501
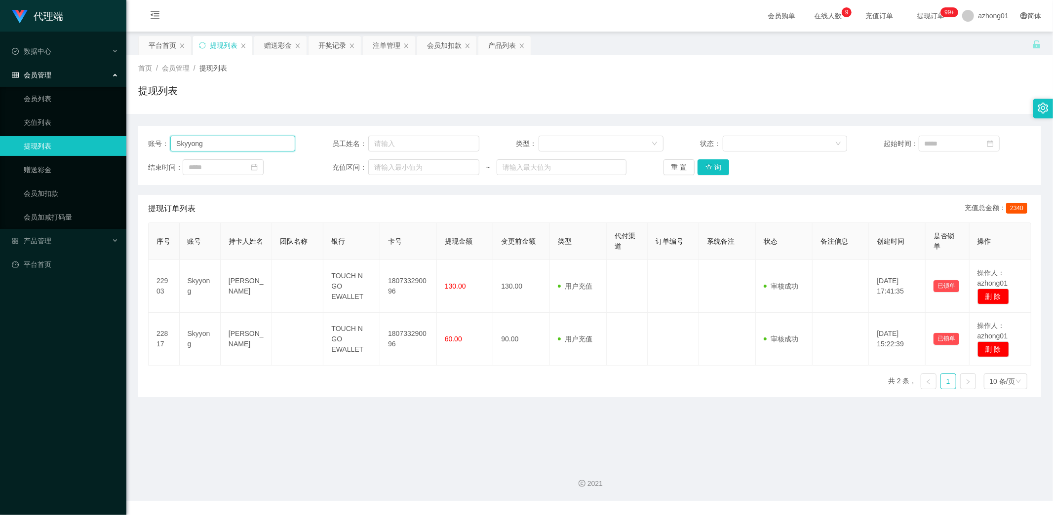
paste input "0183643104"
type input "0183643104"
click at [711, 165] on button "查 询" at bounding box center [714, 167] width 32 height 16
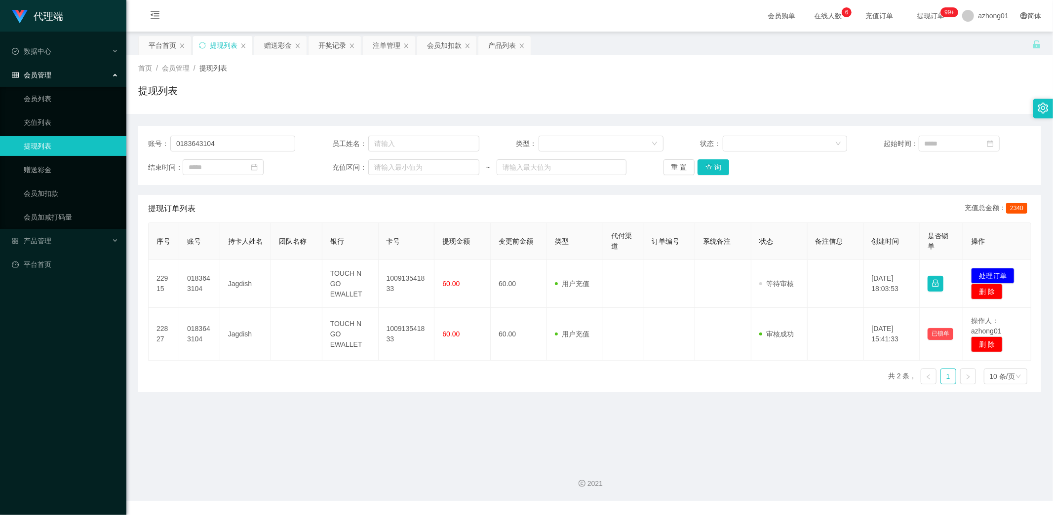
click at [42, 142] on link "提现列表" at bounding box center [71, 146] width 95 height 20
drag, startPoint x: 225, startPoint y: 146, endPoint x: 47, endPoint y: 156, distance: 177.5
click at [52, 155] on section "代理端 数据中心 会员管理 会员列表 充值列表 提现列表 赠送彩金 会员加扣款 会员加减打码量 产品管理 开奖记录 注单管理 产品列表 即时注单 产品预设置 …" at bounding box center [526, 250] width 1053 height 501
click at [719, 166] on button "查 询" at bounding box center [714, 167] width 32 height 16
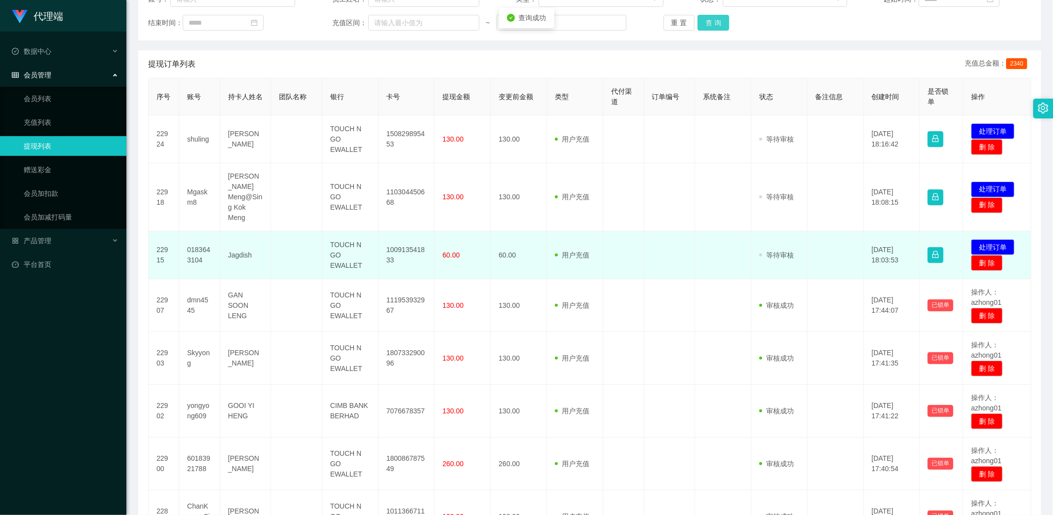
scroll to position [164, 0]
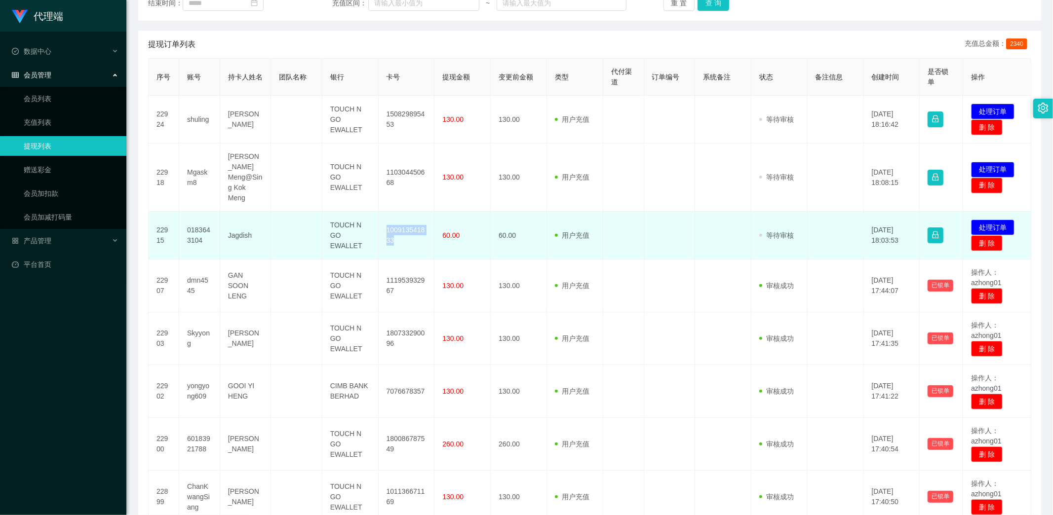
drag, startPoint x: 381, startPoint y: 219, endPoint x: 408, endPoint y: 229, distance: 29.1
click at [408, 229] on td "100913541833" at bounding box center [407, 236] width 56 height 48
click at [983, 220] on button "处理订单" at bounding box center [992, 228] width 43 height 16
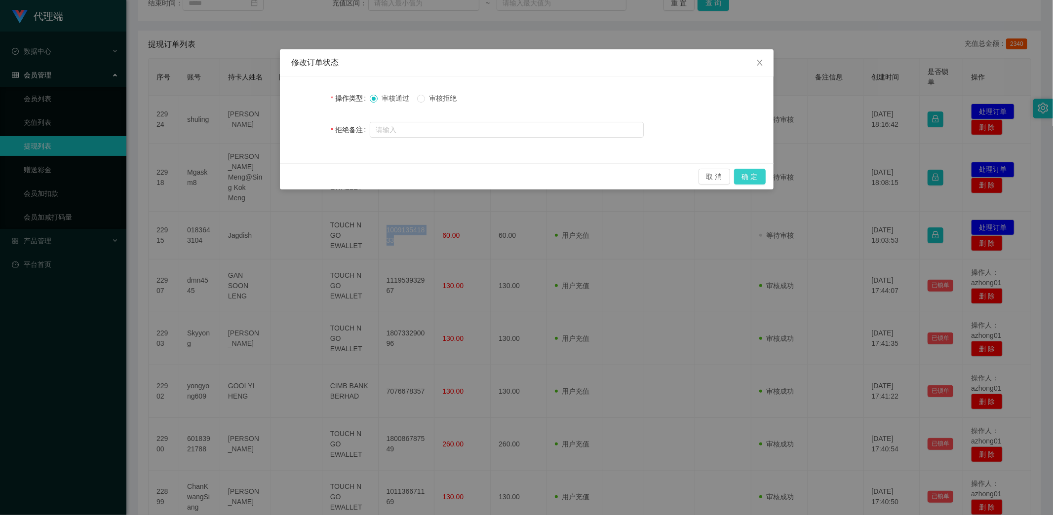
click at [753, 179] on button "确 定" at bounding box center [750, 177] width 32 height 16
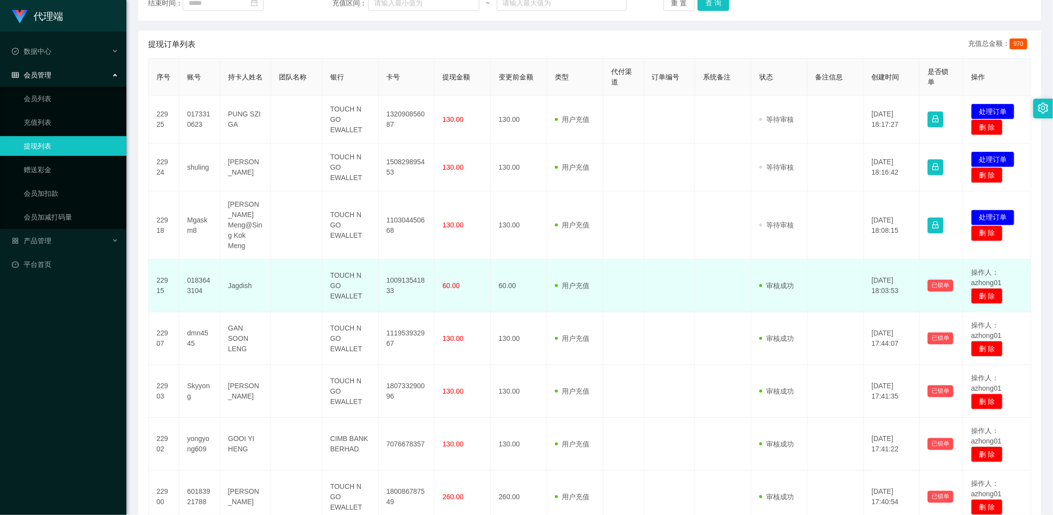
click at [630, 271] on td at bounding box center [623, 286] width 41 height 53
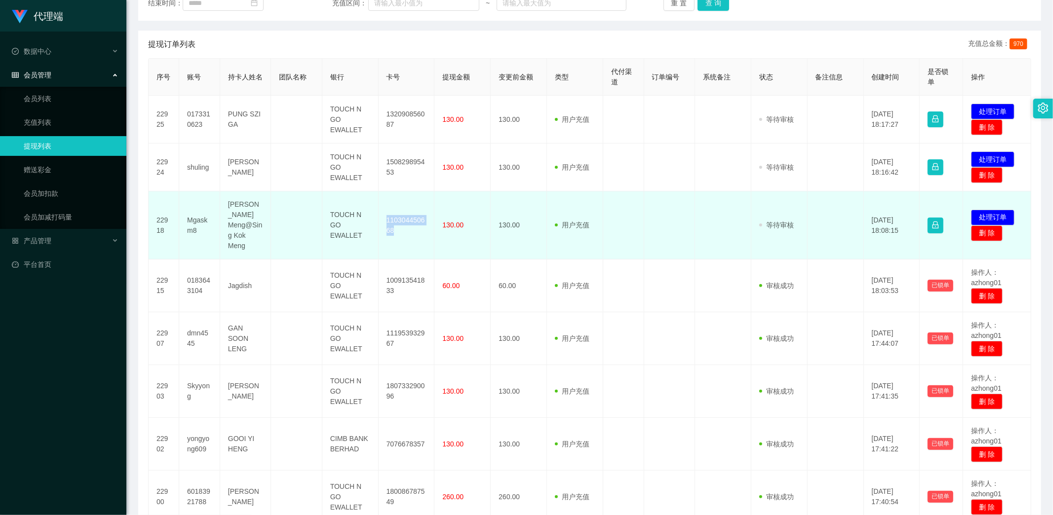
drag, startPoint x: 383, startPoint y: 212, endPoint x: 400, endPoint y: 226, distance: 22.1
click at [400, 226] on td "110304450668" at bounding box center [407, 226] width 56 height 68
click at [995, 211] on button "处理订单" at bounding box center [992, 218] width 43 height 16
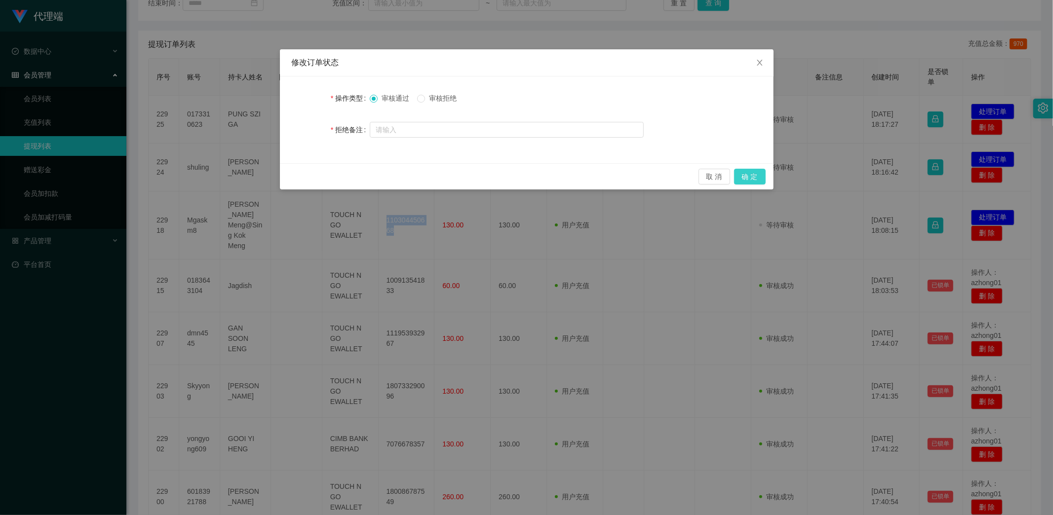
click at [754, 179] on button "确 定" at bounding box center [750, 177] width 32 height 16
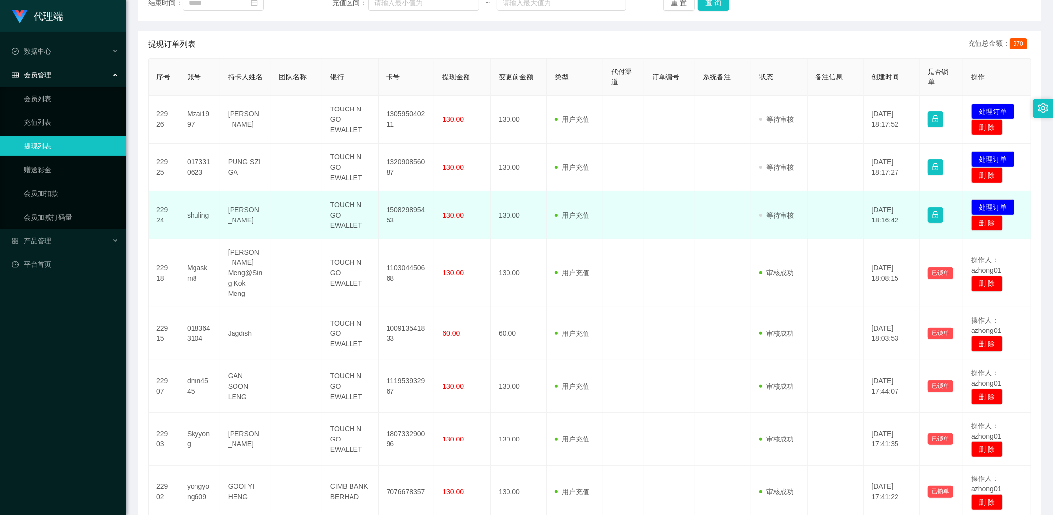
click at [571, 229] on td "用户充值 人工扣款" at bounding box center [575, 216] width 56 height 48
click at [984, 204] on button "处理订单" at bounding box center [992, 207] width 43 height 16
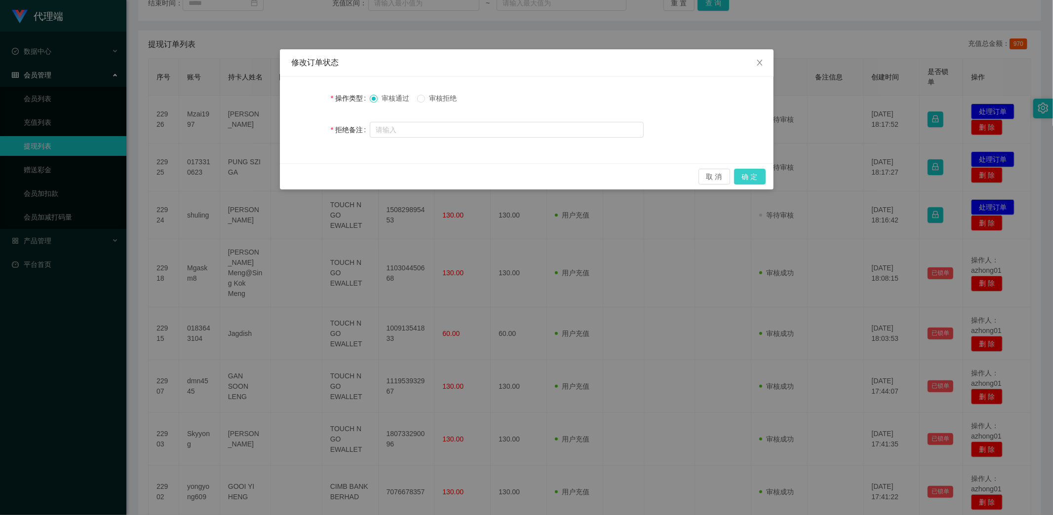
click at [752, 175] on button "确 定" at bounding box center [750, 177] width 32 height 16
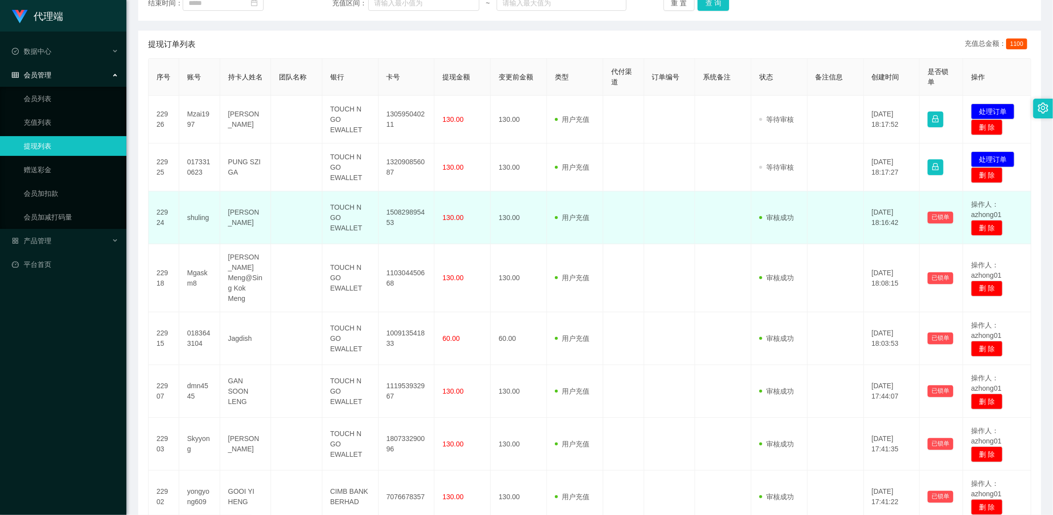
click at [575, 234] on td "用户充值 人工扣款" at bounding box center [575, 218] width 56 height 53
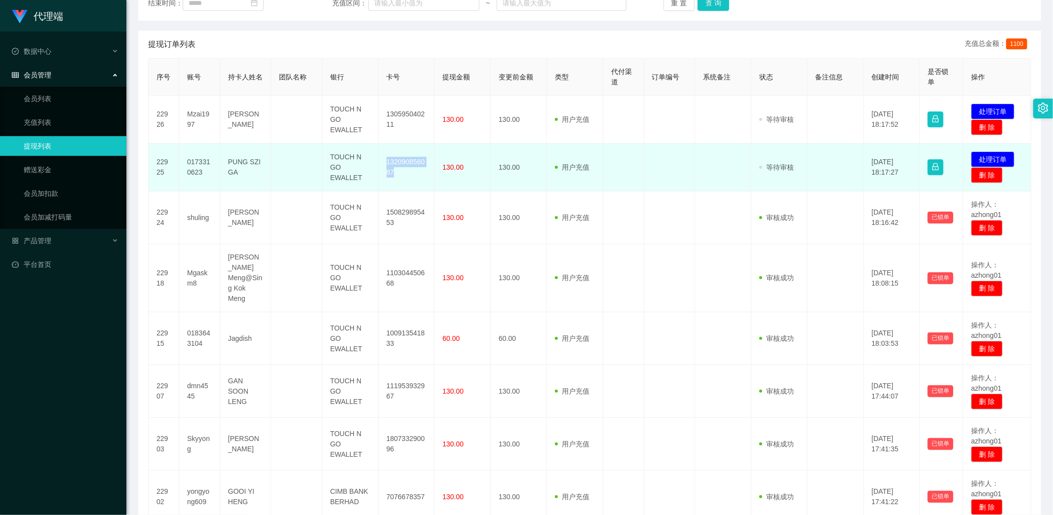
drag, startPoint x: 385, startPoint y: 160, endPoint x: 406, endPoint y: 176, distance: 26.1
click at [406, 176] on td "132090856087" at bounding box center [407, 168] width 56 height 48
click at [979, 157] on button "处理订单" at bounding box center [992, 160] width 43 height 16
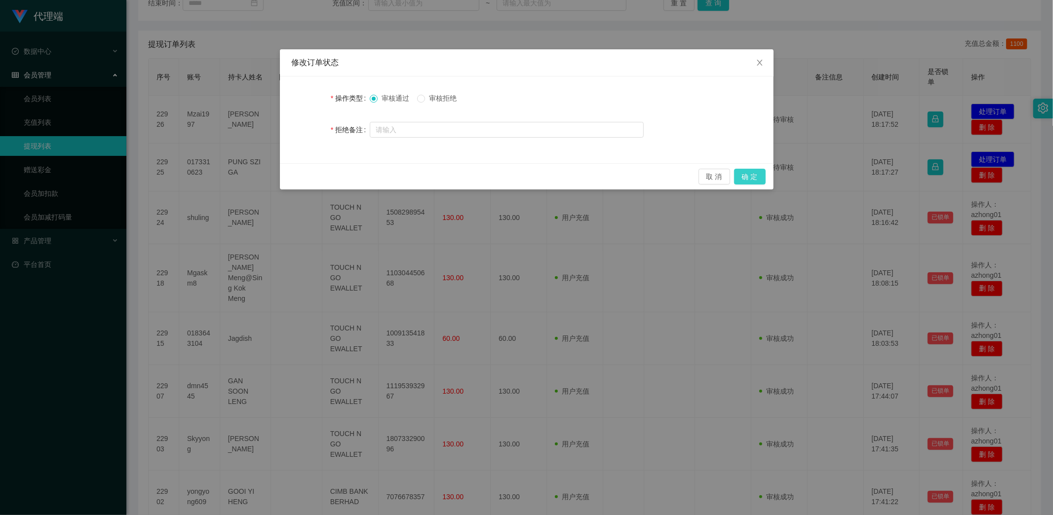
click at [757, 178] on button "确 定" at bounding box center [750, 177] width 32 height 16
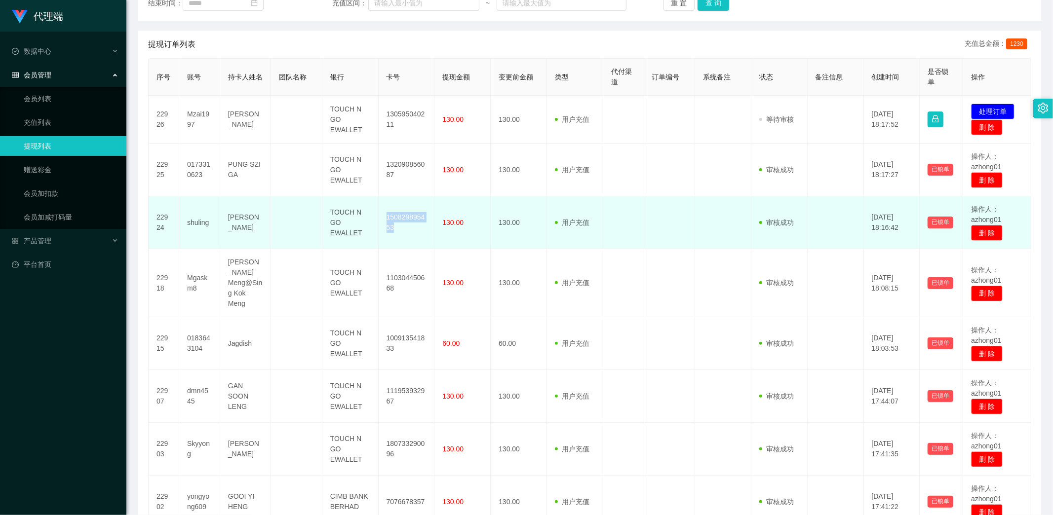
drag, startPoint x: 383, startPoint y: 215, endPoint x: 407, endPoint y: 230, distance: 28.2
click at [401, 230] on td "150829895453" at bounding box center [407, 222] width 56 height 53
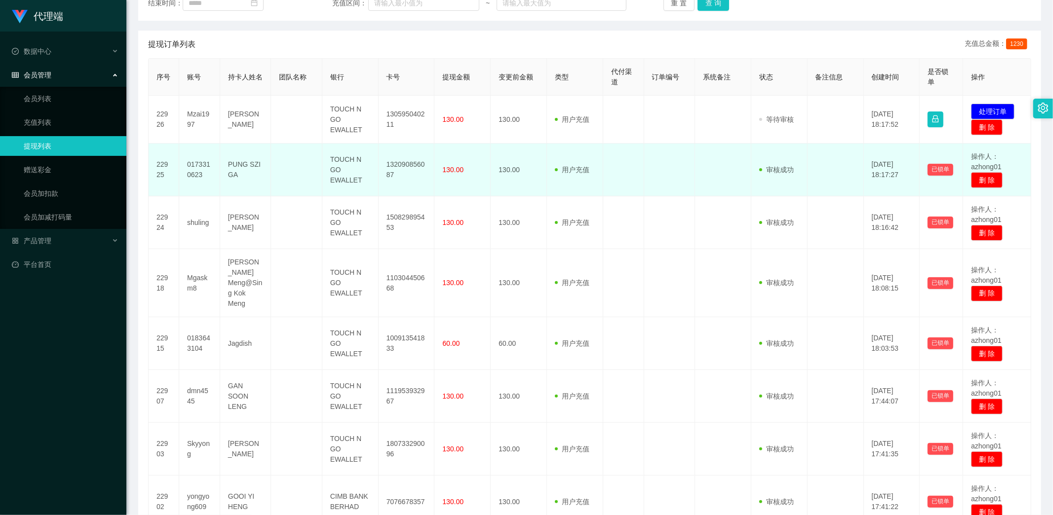
drag, startPoint x: 505, startPoint y: 191, endPoint x: 509, endPoint y: 194, distance: 5.1
click at [505, 191] on td "130.00" at bounding box center [519, 170] width 56 height 53
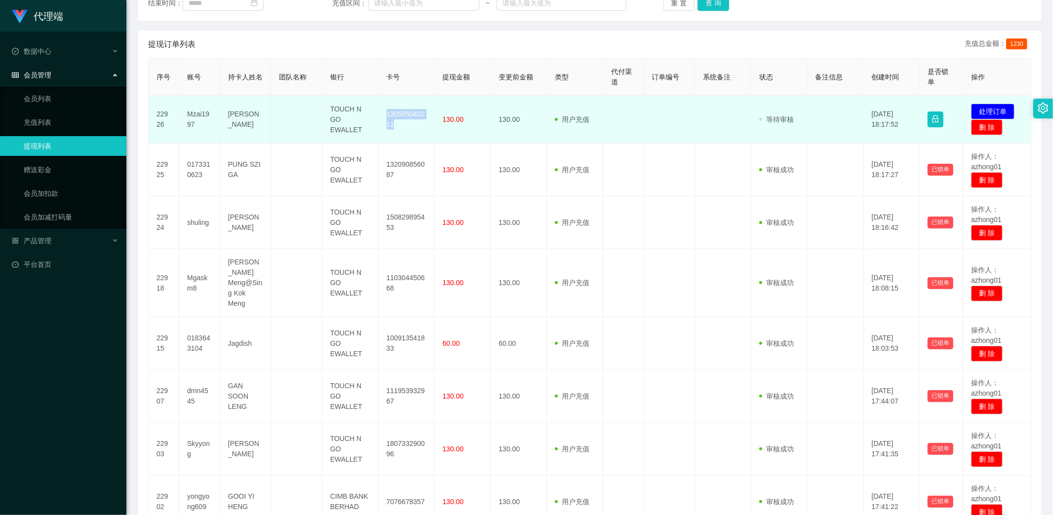
drag, startPoint x: 380, startPoint y: 108, endPoint x: 411, endPoint y: 128, distance: 37.0
click at [411, 128] on td "130595040211" at bounding box center [407, 120] width 56 height 48
click at [992, 105] on button "处理订单" at bounding box center [992, 112] width 43 height 16
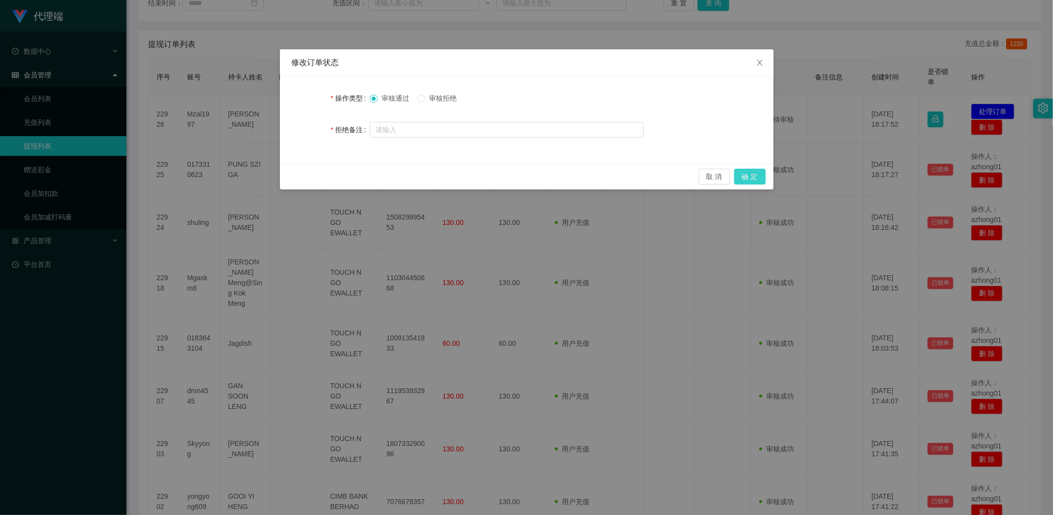
click at [751, 172] on button "确 定" at bounding box center [750, 177] width 32 height 16
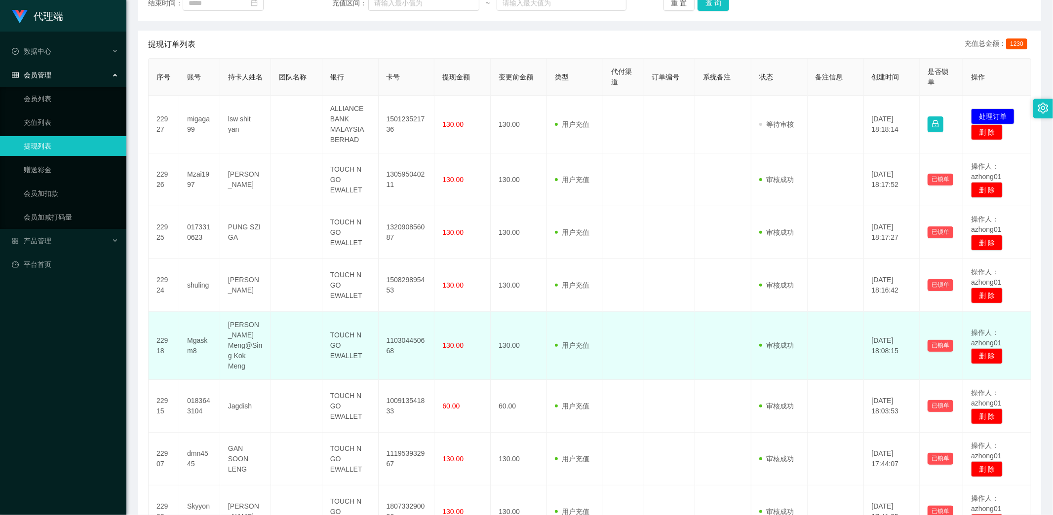
click at [581, 349] on td "用户充值 人工扣款" at bounding box center [575, 346] width 56 height 68
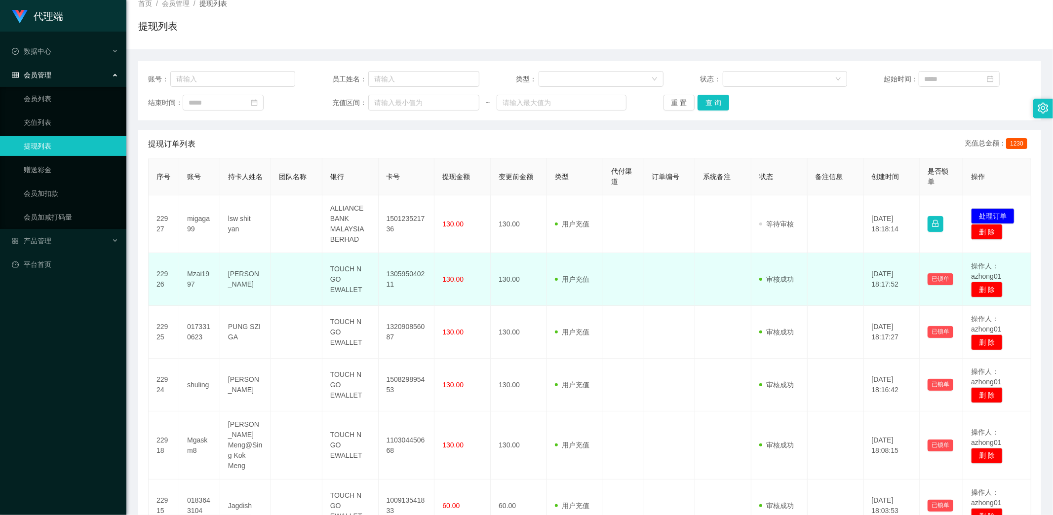
scroll to position [55, 0]
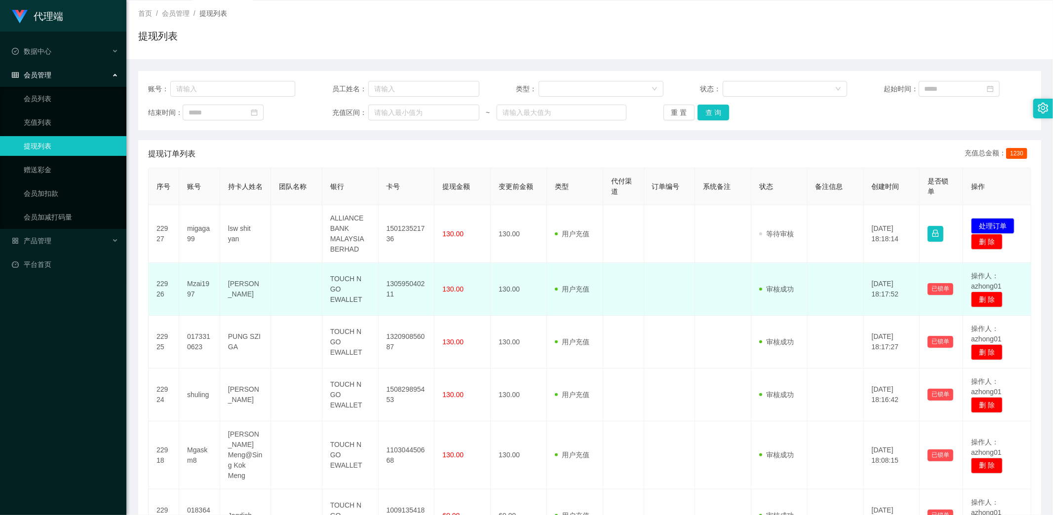
click at [416, 298] on td "130595040211" at bounding box center [407, 289] width 56 height 53
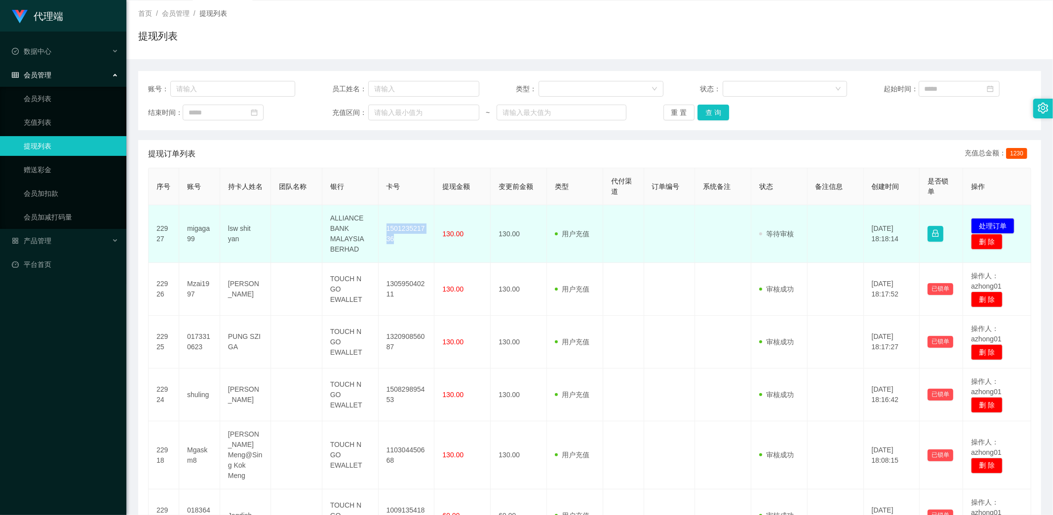
drag, startPoint x: 385, startPoint y: 228, endPoint x: 410, endPoint y: 239, distance: 27.0
click at [410, 239] on td "150123521736" at bounding box center [407, 234] width 56 height 58
click at [977, 223] on button "处理订单" at bounding box center [992, 226] width 43 height 16
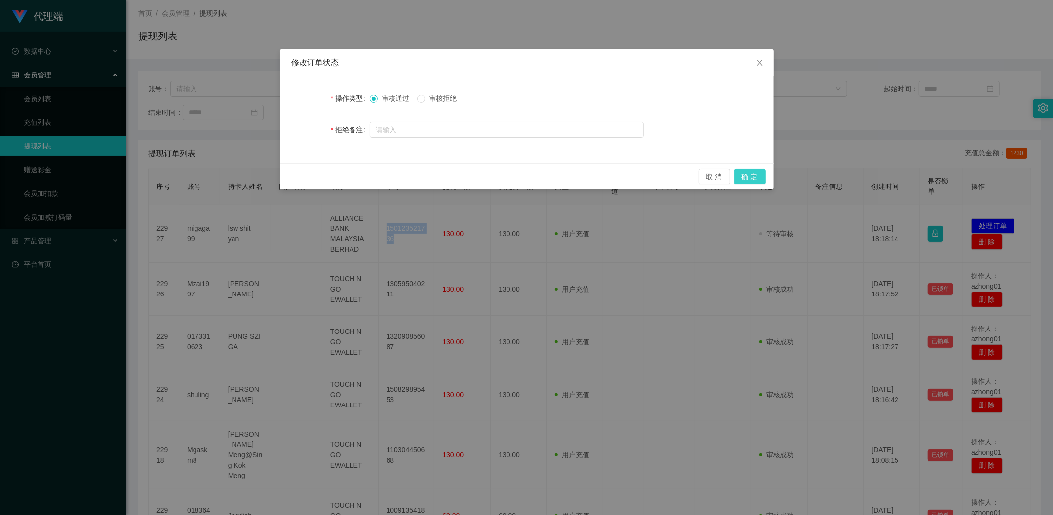
click at [743, 176] on button "确 定" at bounding box center [750, 177] width 32 height 16
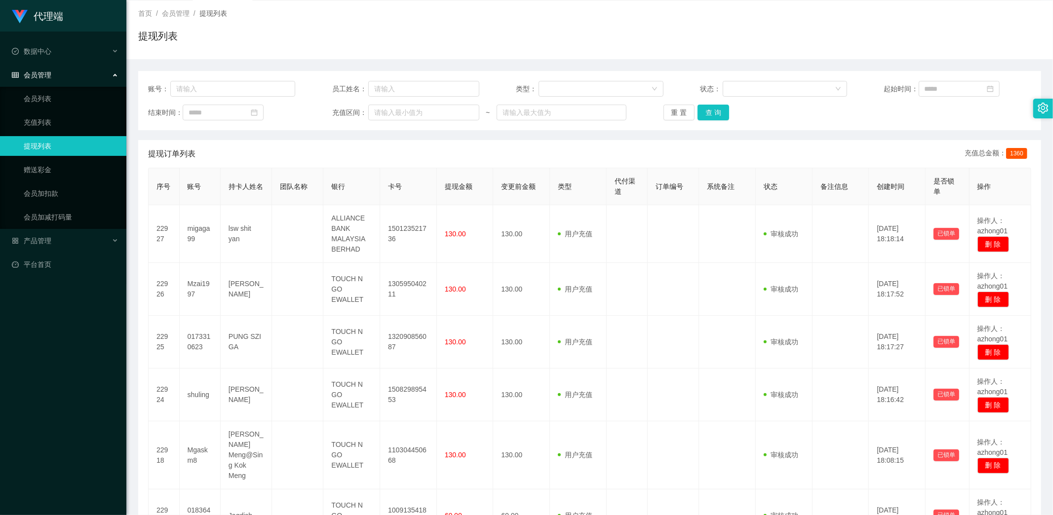
click at [613, 152] on div "提现订单列表 充值总金额： 1360" at bounding box center [589, 154] width 883 height 28
click at [50, 142] on link "提现列表" at bounding box center [71, 146] width 95 height 20
click at [707, 111] on button "查 询" at bounding box center [714, 113] width 32 height 16
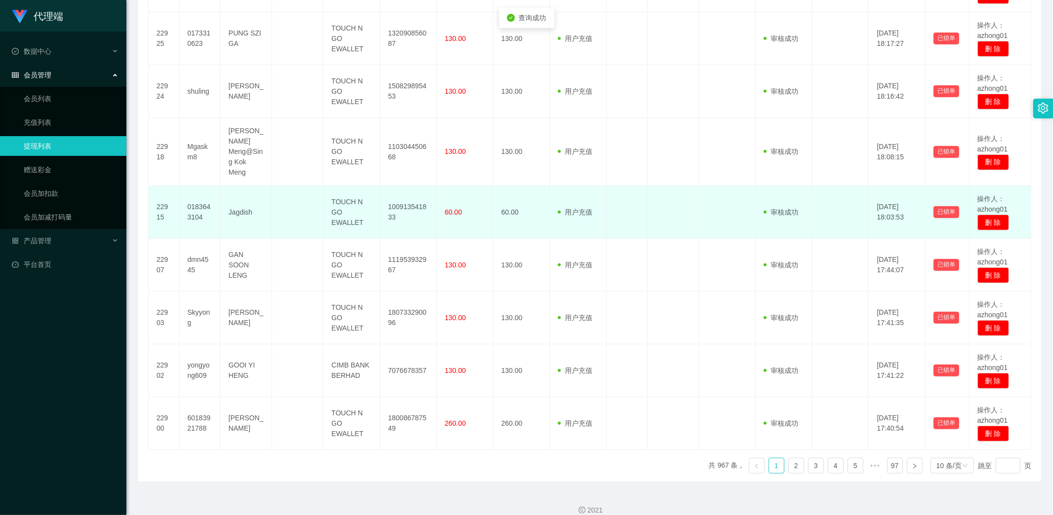
scroll to position [360, 0]
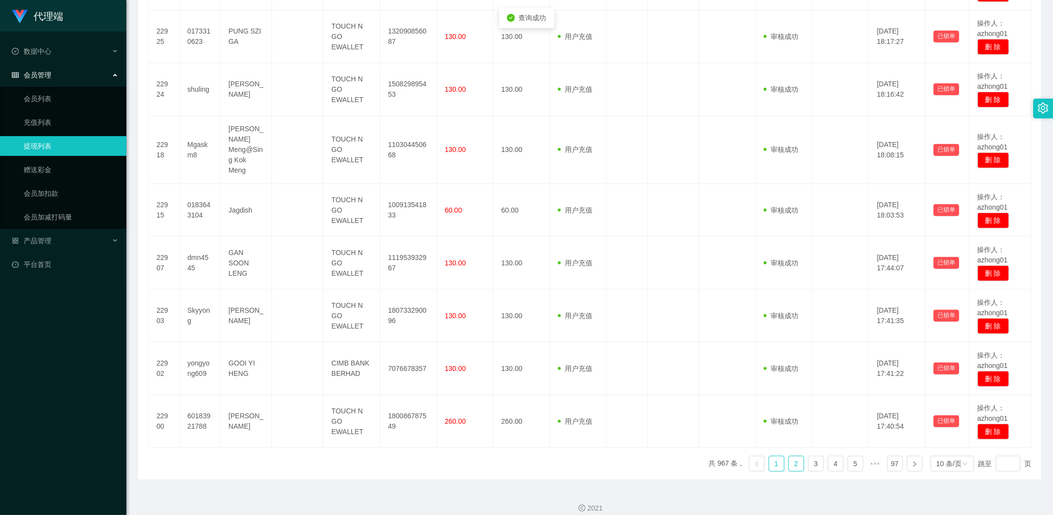
click at [789, 457] on link "2" at bounding box center [796, 464] width 15 height 15
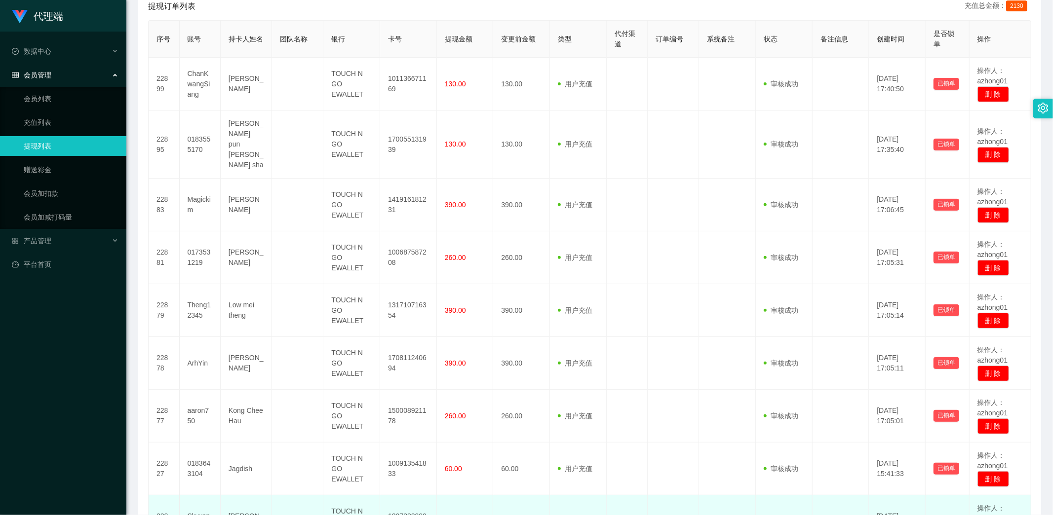
scroll to position [351, 0]
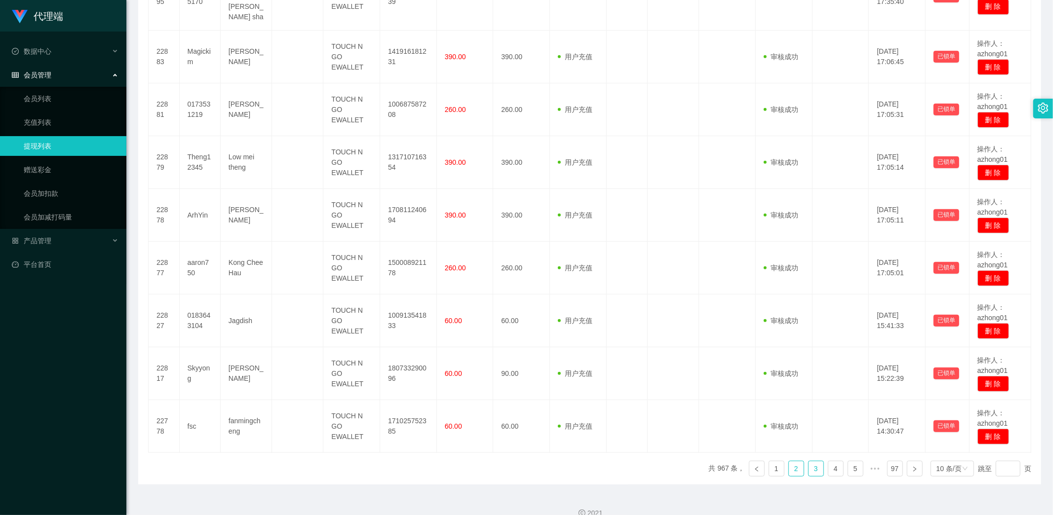
click at [812, 462] on link "3" at bounding box center [816, 469] width 15 height 15
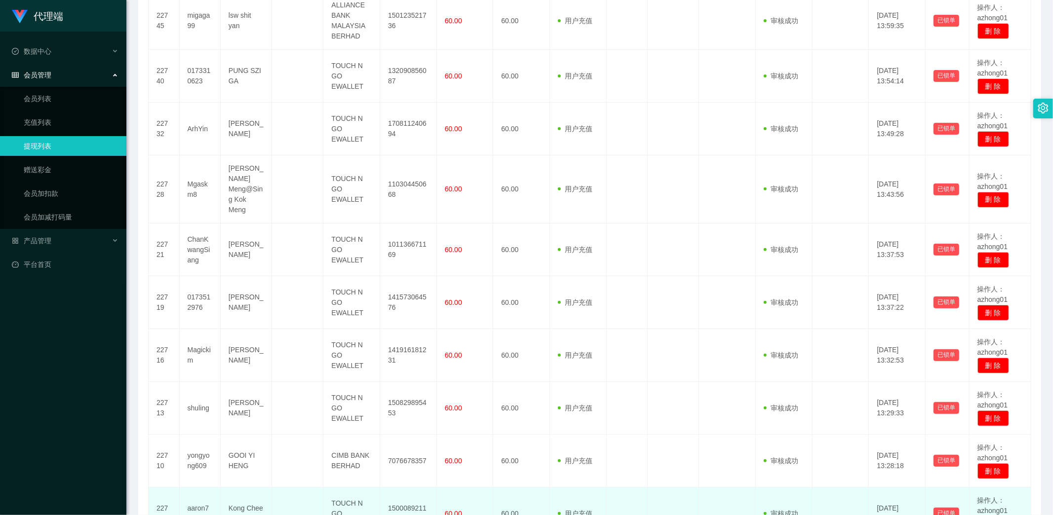
scroll to position [360, 0]
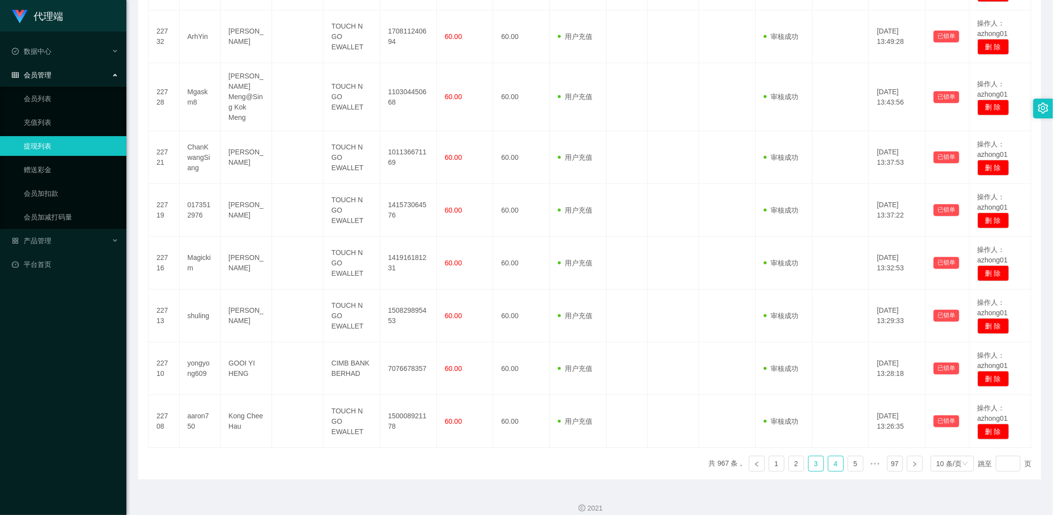
click at [828, 457] on link "4" at bounding box center [835, 464] width 15 height 15
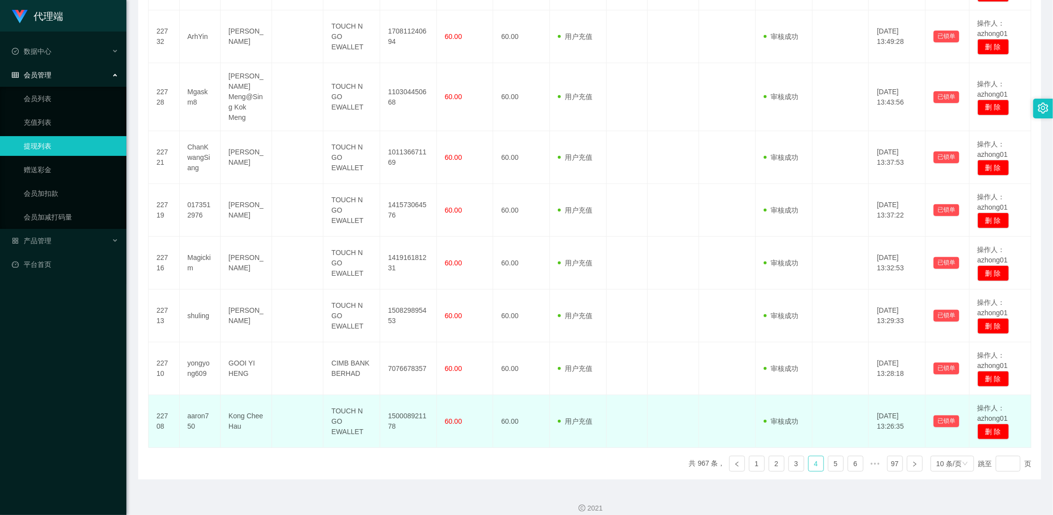
scroll to position [341, 0]
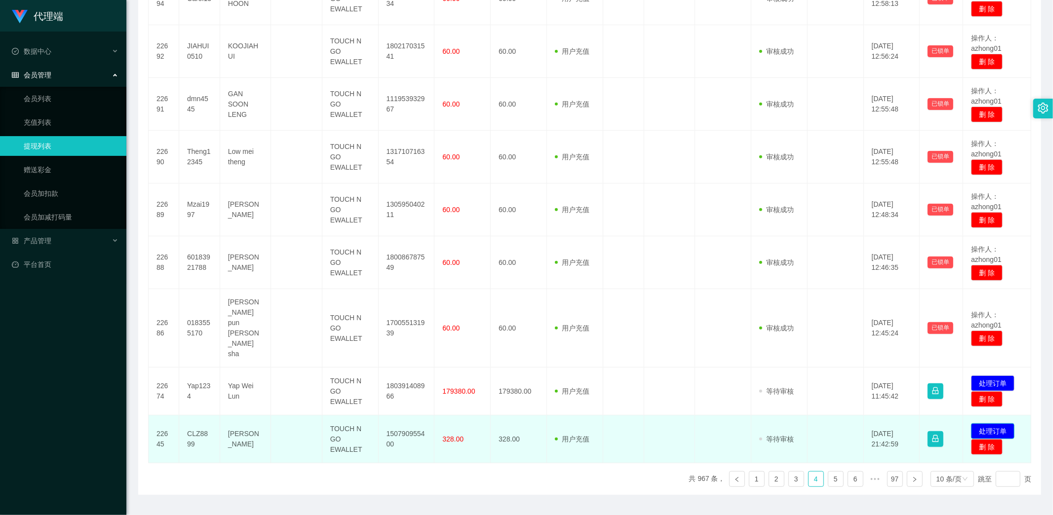
click at [988, 424] on button "处理订单" at bounding box center [992, 432] width 43 height 16
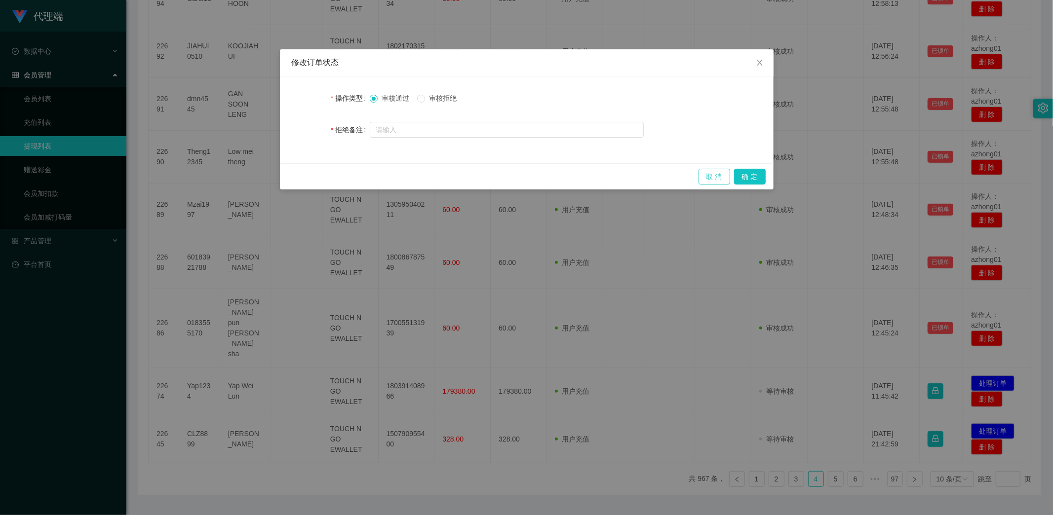
click at [716, 180] on button "取 消" at bounding box center [715, 177] width 32 height 16
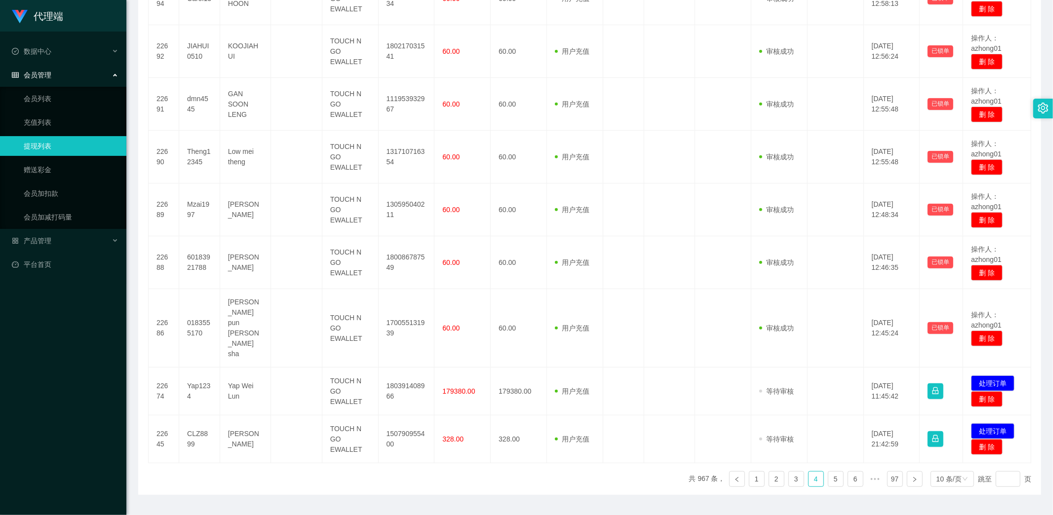
click at [52, 146] on link "提现列表" at bounding box center [71, 146] width 95 height 20
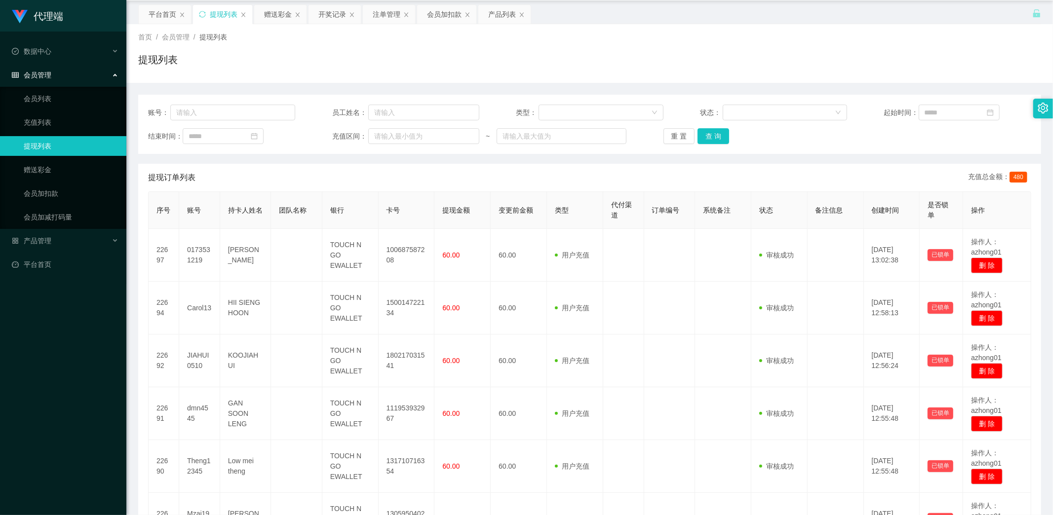
scroll to position [0, 0]
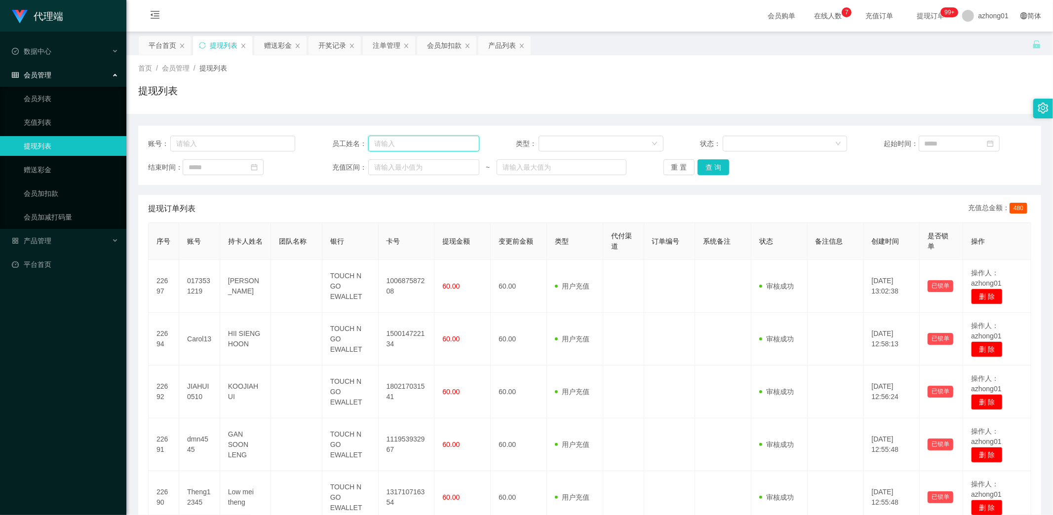
click at [410, 141] on input "text" at bounding box center [423, 144] width 111 height 16
paste input "Carol13"
type input "Carol13"
click at [707, 167] on button "查 询" at bounding box center [714, 167] width 32 height 16
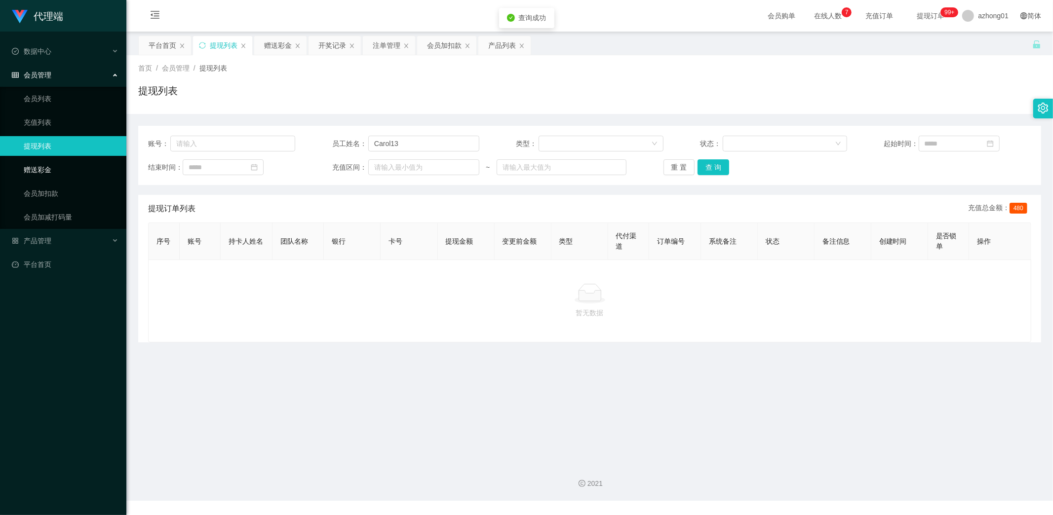
click at [41, 167] on link "赠送彩金" at bounding box center [71, 170] width 95 height 20
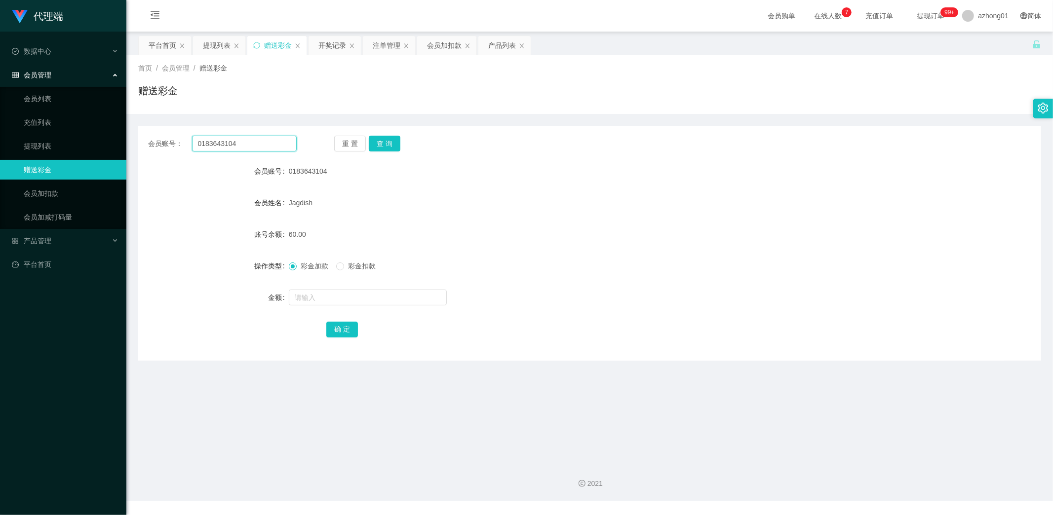
drag, startPoint x: 255, startPoint y: 145, endPoint x: 132, endPoint y: 146, distance: 122.4
click at [131, 141] on main "关闭左侧 关闭右侧 关闭其它 刷新页面 平台首页 提现列表 赠送彩金 开奖记录 注单管理 会员加扣款 产品列表 首页 / 会员管理 / 赠送彩金 / 赠送彩金…" at bounding box center [589, 244] width 927 height 424
paste input "Carol13"
type input "Carol13"
click at [400, 139] on div "重 置 查 询" at bounding box center [408, 144] width 149 height 16
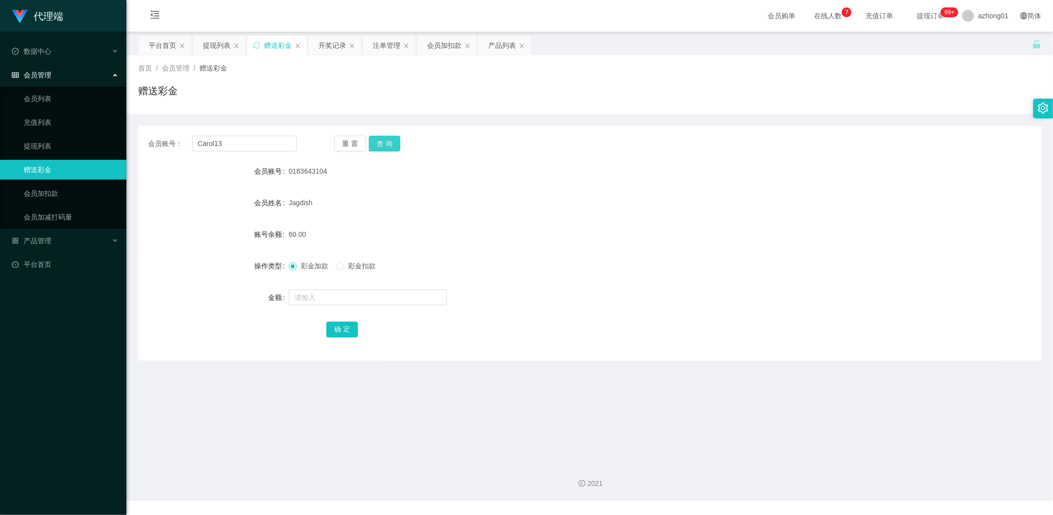
click at [395, 139] on button "查 询" at bounding box center [385, 144] width 32 height 16
click at [36, 142] on link "提现列表" at bounding box center [71, 146] width 95 height 20
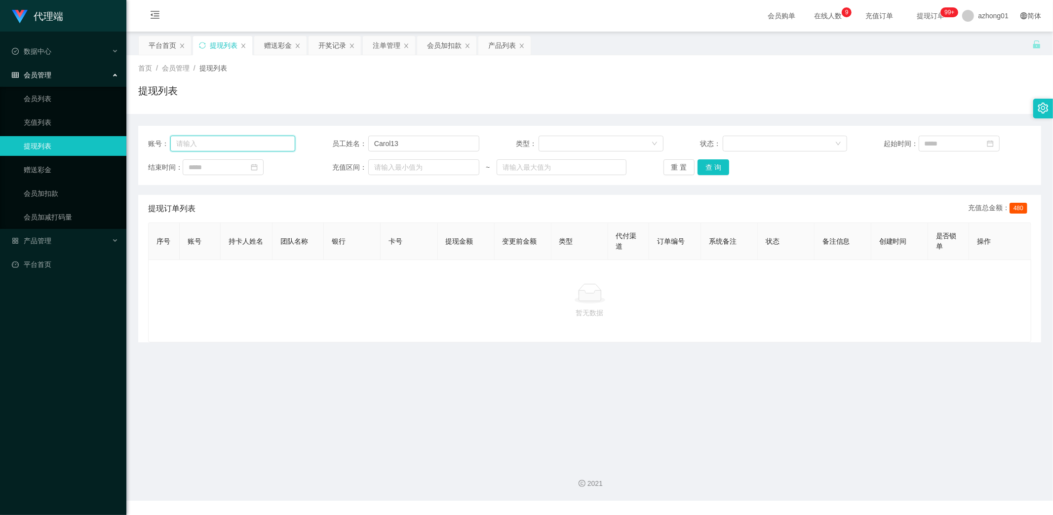
click at [234, 145] on input "text" at bounding box center [232, 144] width 125 height 16
paste input "Carol13"
type input "Carol13"
drag, startPoint x: 406, startPoint y: 143, endPoint x: 282, endPoint y: 136, distance: 123.6
click at [294, 136] on div "账号： Carol13 员工姓名： Carol13 类型： 状态： 起始时间：" at bounding box center [589, 144] width 883 height 16
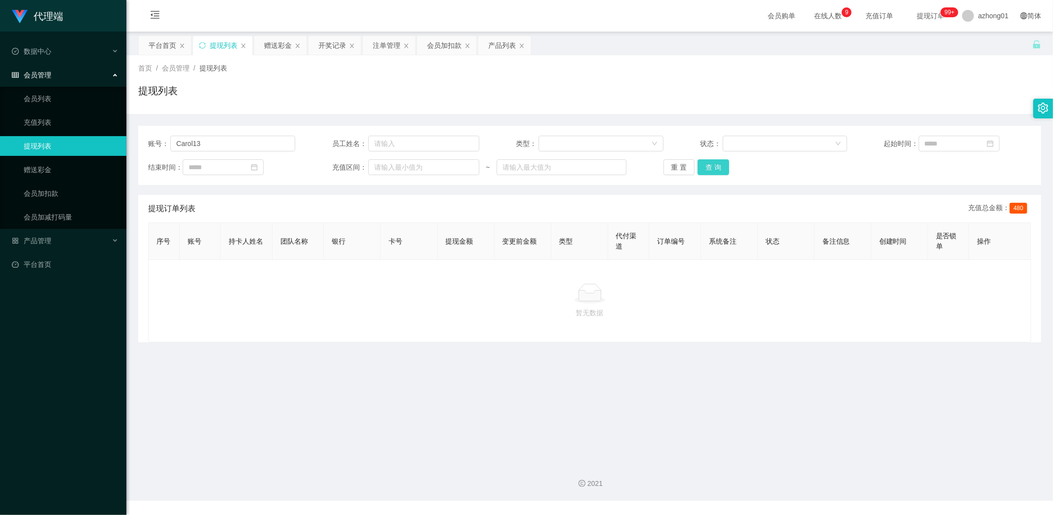
click at [713, 169] on button "查 询" at bounding box center [714, 167] width 32 height 16
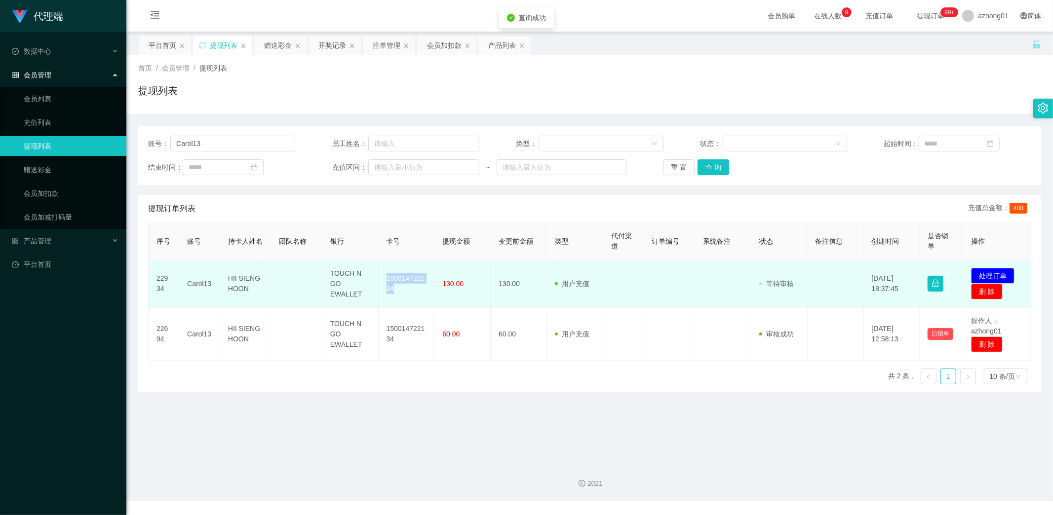
drag, startPoint x: 383, startPoint y: 273, endPoint x: 413, endPoint y: 291, distance: 34.8
click at [413, 291] on td "150014722134" at bounding box center [407, 284] width 56 height 48
click at [994, 273] on button "处理订单" at bounding box center [992, 276] width 43 height 16
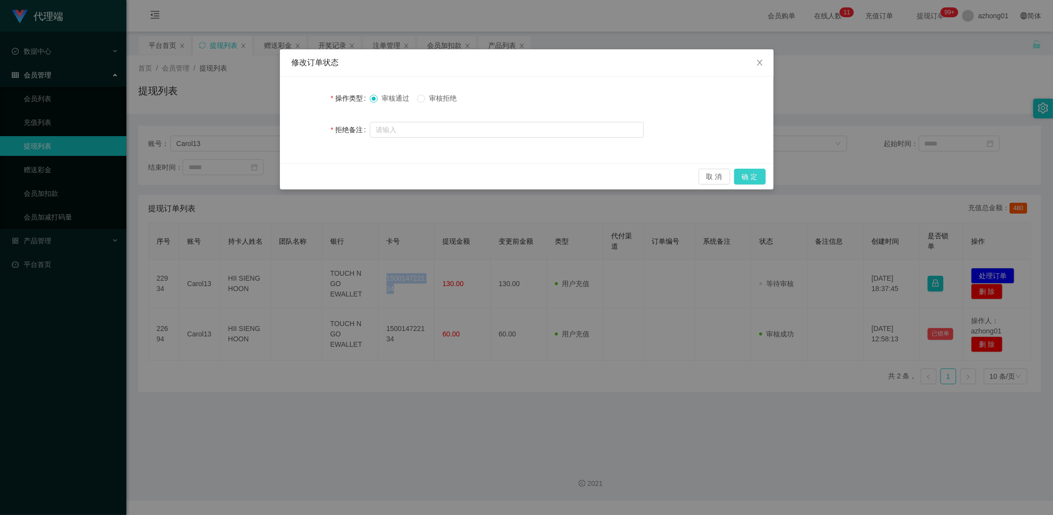
click at [747, 175] on button "确 定" at bounding box center [750, 177] width 32 height 16
